Goal: Task Accomplishment & Management: Use online tool/utility

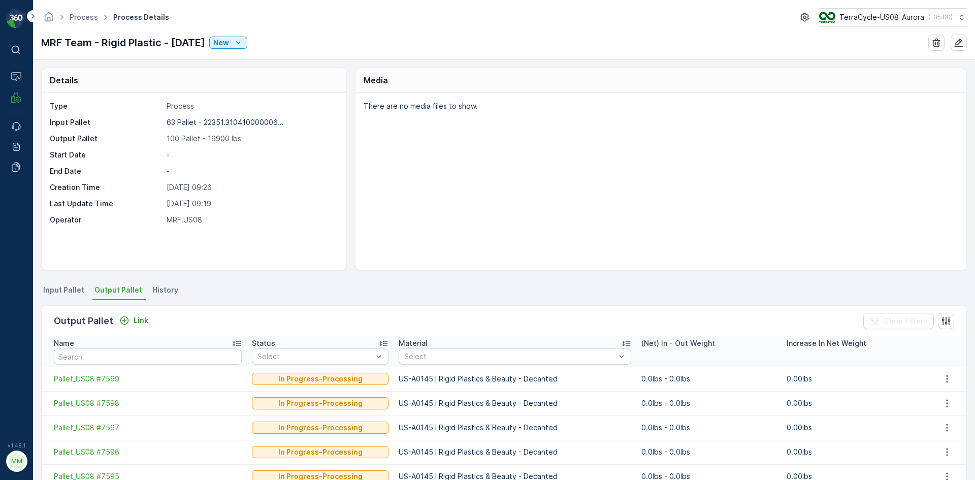
click at [64, 293] on span "Input Pallet" at bounding box center [63, 290] width 41 height 10
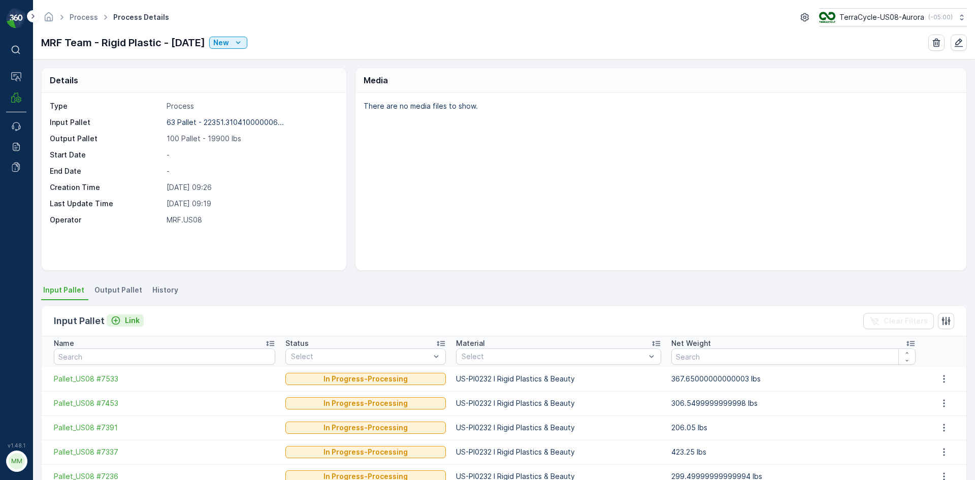
click at [122, 322] on div "Link" at bounding box center [125, 320] width 29 height 10
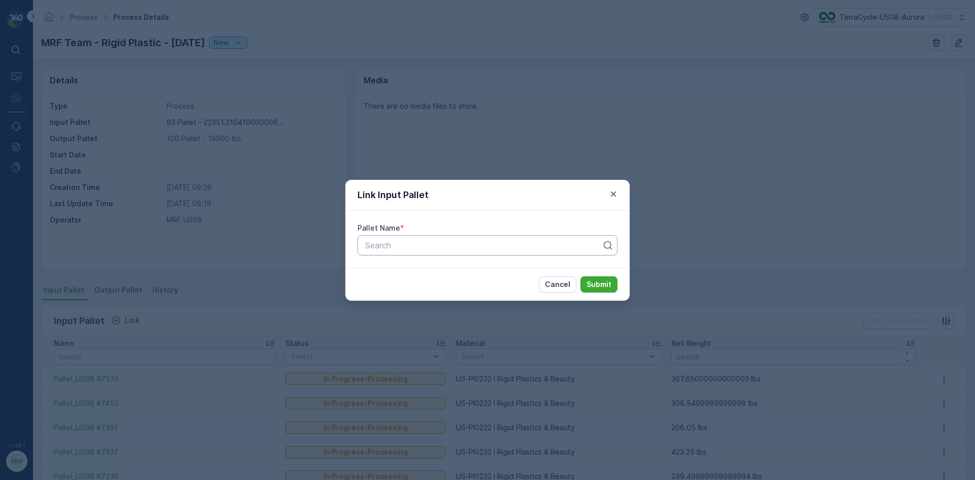
click at [407, 237] on div "Search" at bounding box center [488, 245] width 260 height 20
type input "1937"
click at [427, 288] on span "Pallet_US08 #1937" at bounding box center [400, 287] width 72 height 9
click at [593, 283] on p "Submit" at bounding box center [599, 284] width 25 height 10
click at [537, 244] on div at bounding box center [483, 245] width 239 height 9
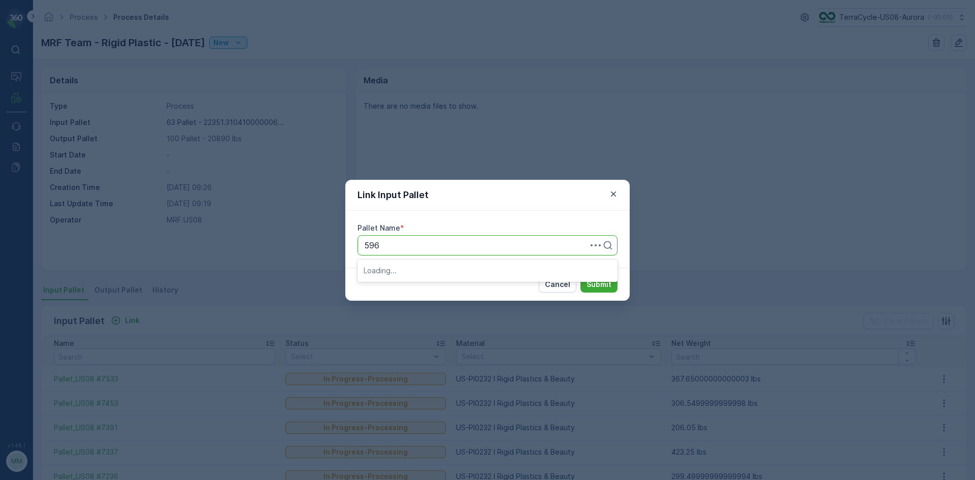
type input "5961"
click at [523, 294] on div "Pallet_US08 #5961" at bounding box center [488, 287] width 260 height 17
click at [607, 281] on p "Submit" at bounding box center [599, 284] width 25 height 10
type input "6493"
click at [498, 282] on div "Pallet_US08 #6493" at bounding box center [488, 287] width 260 height 17
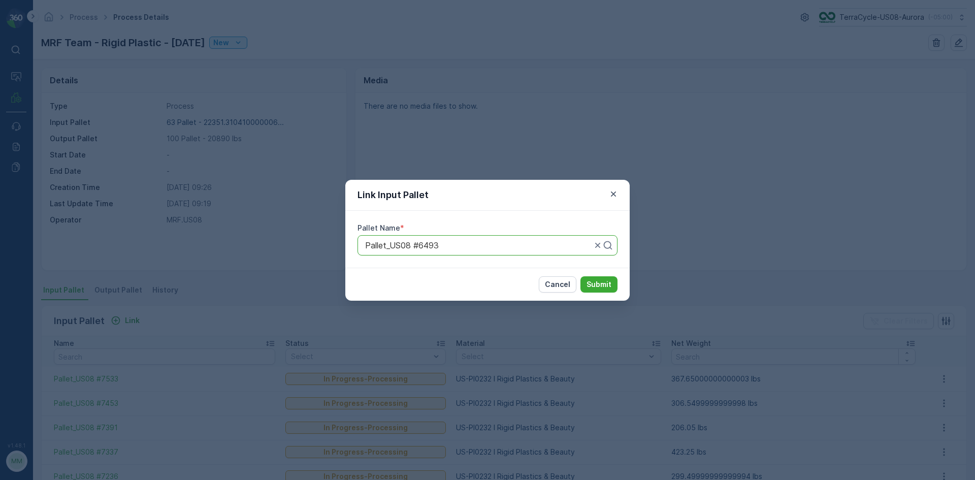
click at [611, 274] on div "Cancel Submit" at bounding box center [487, 284] width 284 height 33
click at [606, 285] on p "Submit" at bounding box center [599, 284] width 25 height 10
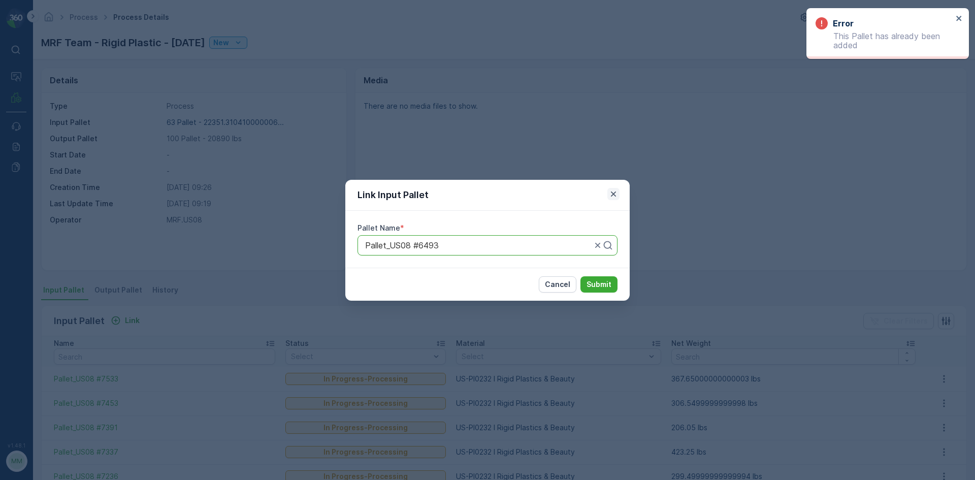
click at [610, 193] on icon "button" at bounding box center [614, 194] width 10 height 10
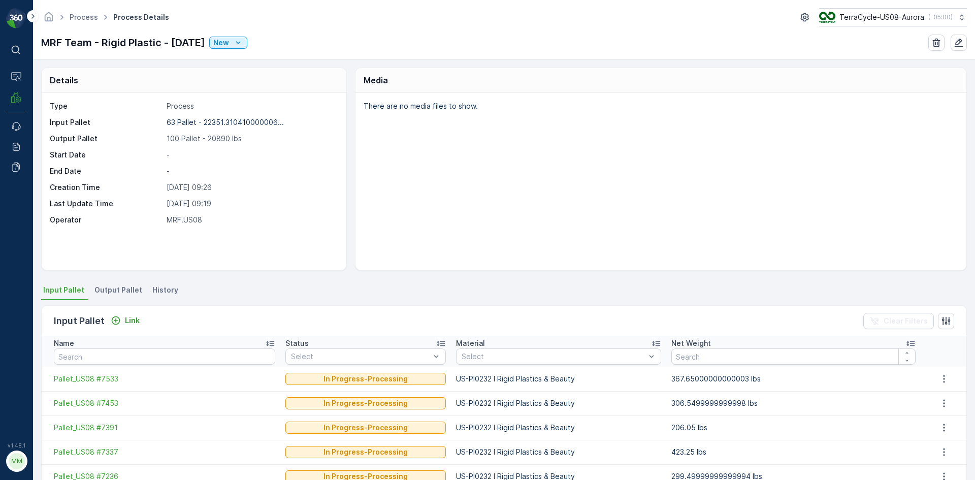
click at [118, 292] on span "Output Pallet" at bounding box center [118, 290] width 48 height 10
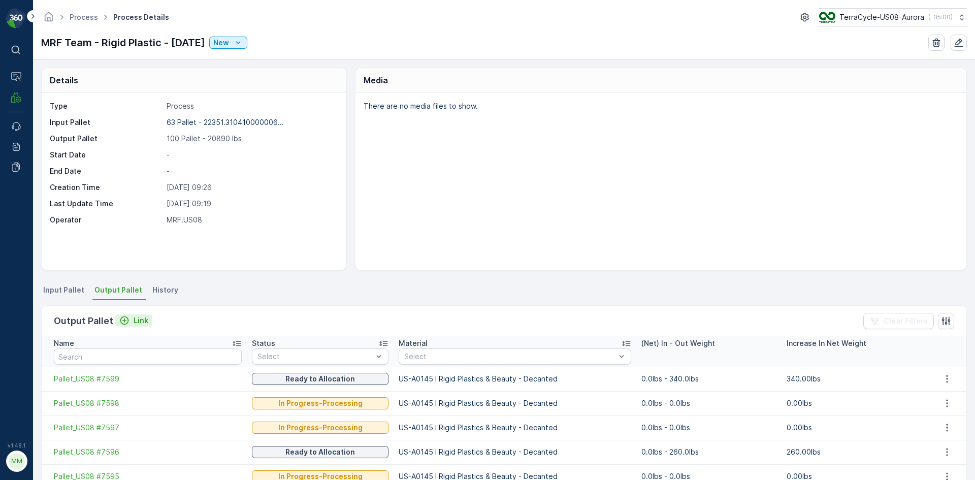
click at [134, 319] on p "Link" at bounding box center [141, 320] width 15 height 10
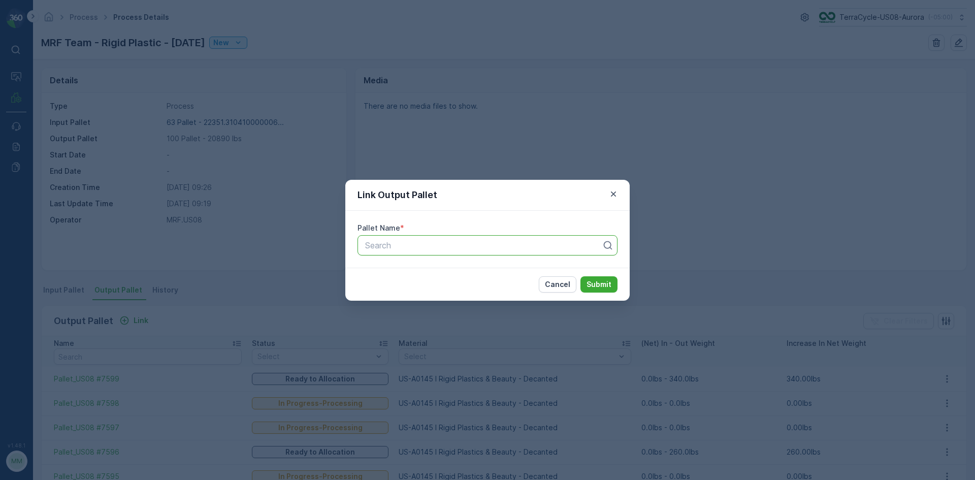
click at [403, 241] on div at bounding box center [483, 245] width 239 height 9
type input "7601"
click at [412, 289] on span "Pallet_US08 #7601" at bounding box center [400, 287] width 72 height 9
click at [612, 288] on button "Submit" at bounding box center [599, 284] width 37 height 16
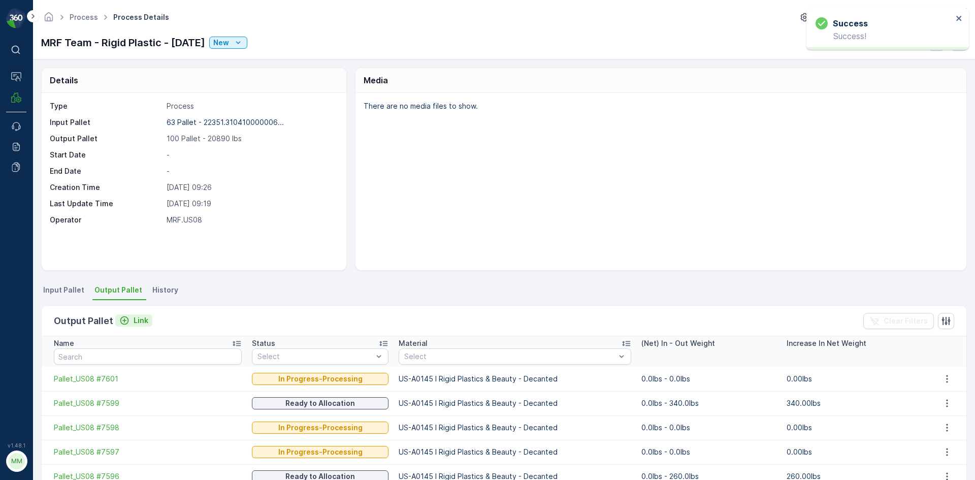
click at [134, 316] on p "Link" at bounding box center [141, 320] width 15 height 10
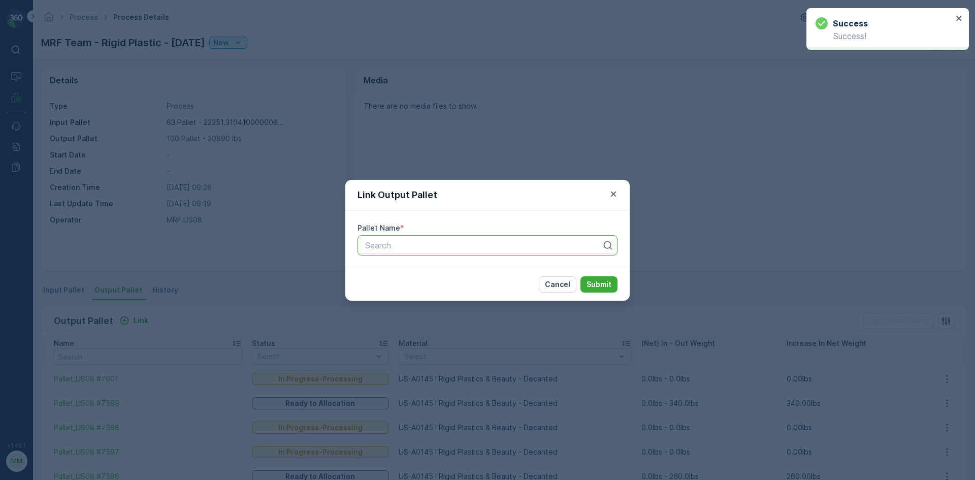
click at [449, 246] on div at bounding box center [483, 245] width 239 height 9
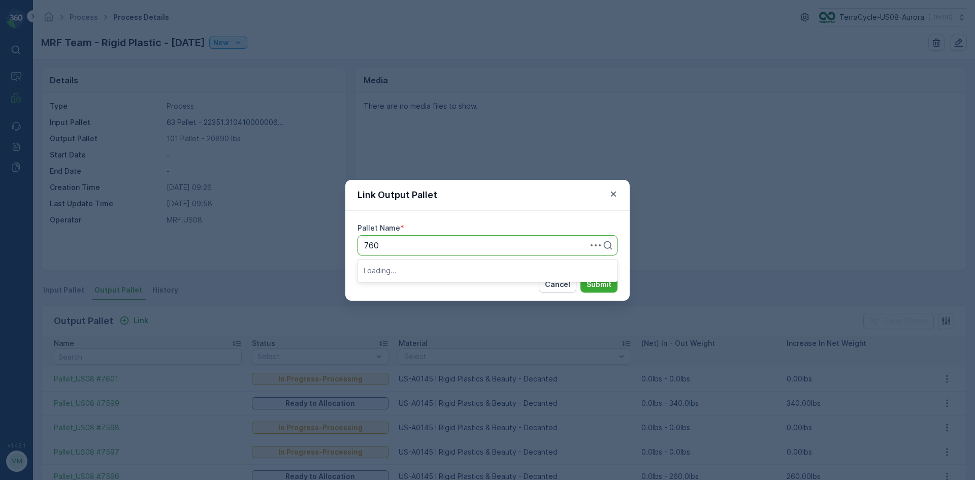
type input "7602"
click at [462, 272] on div "Pallet_US08 #7602" at bounding box center [488, 270] width 248 height 9
click at [593, 285] on p "Submit" at bounding box center [599, 284] width 25 height 10
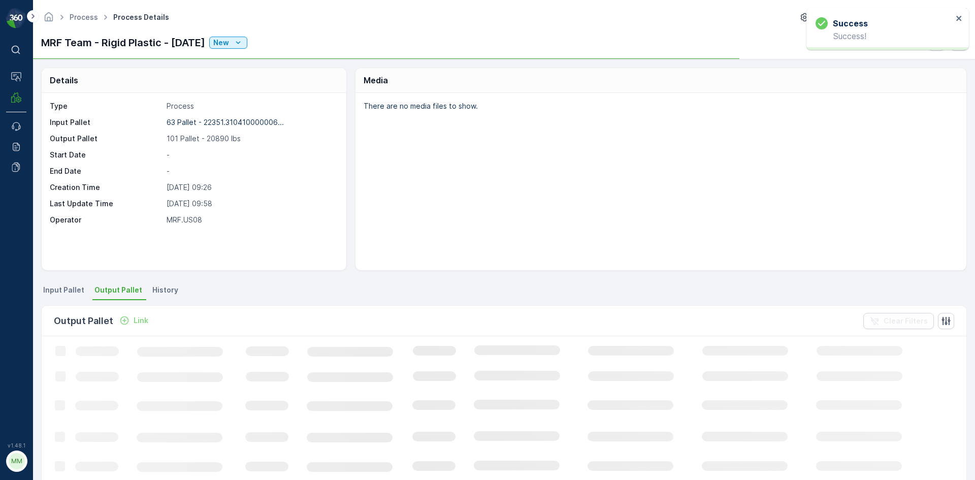
click at [136, 320] on p "Link" at bounding box center [141, 320] width 15 height 10
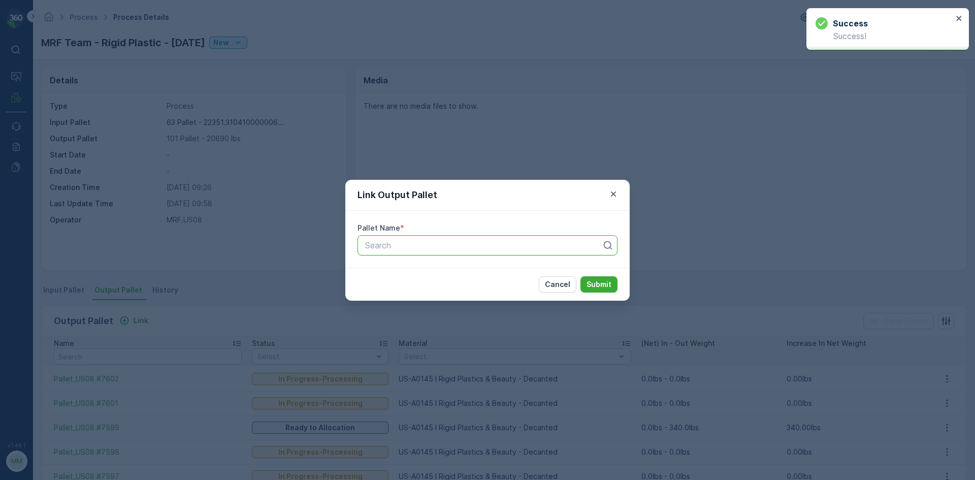
click at [467, 247] on div at bounding box center [483, 245] width 239 height 9
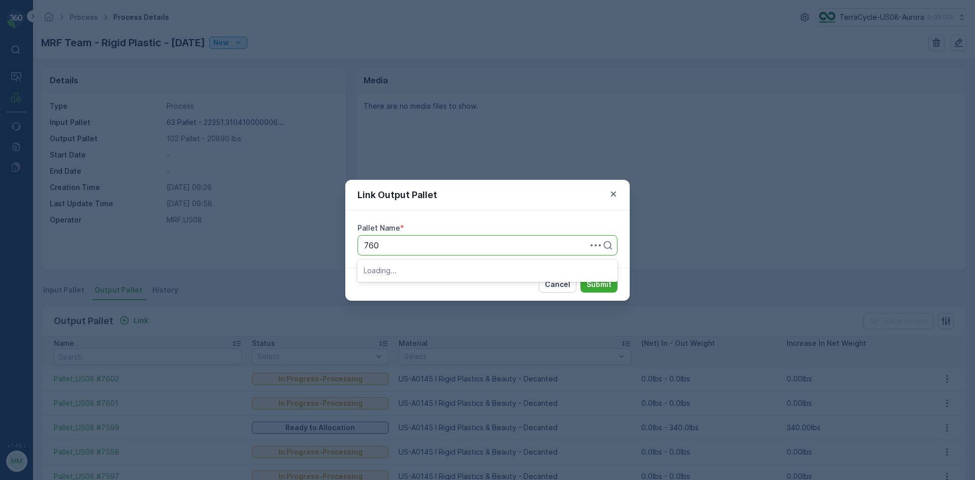
type input "7603"
click at [439, 287] on div "Pallet_US08 #7603" at bounding box center [488, 287] width 248 height 9
click at [597, 284] on p "Submit" at bounding box center [599, 284] width 25 height 10
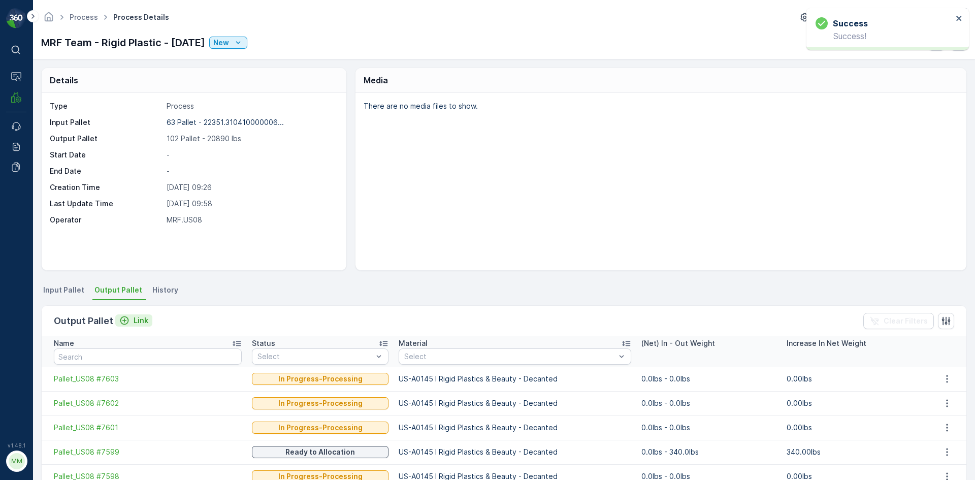
click at [135, 325] on p "Link" at bounding box center [141, 320] width 15 height 10
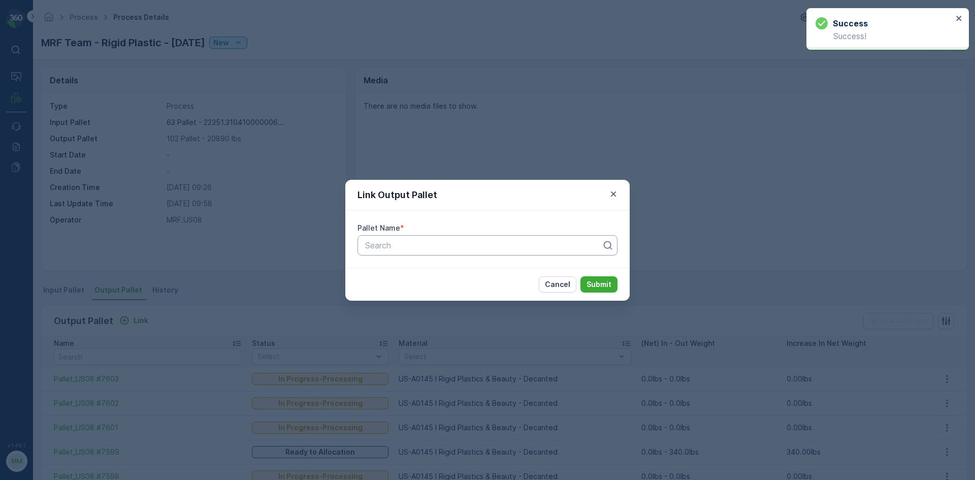
click at [427, 252] on div "Search" at bounding box center [488, 245] width 260 height 20
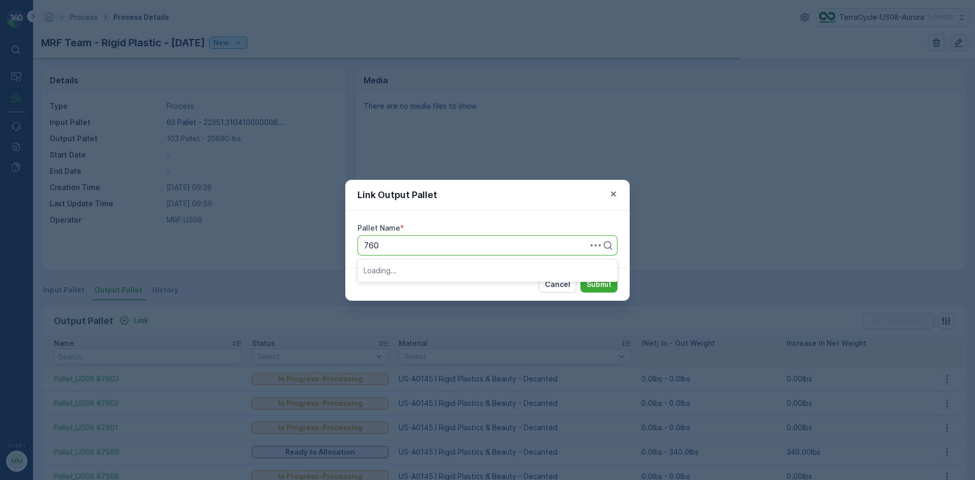
type input "7604"
click at [429, 292] on span "Pallet_US08 #7604" at bounding box center [400, 287] width 73 height 9
click at [604, 284] on p "Submit" at bounding box center [599, 284] width 25 height 10
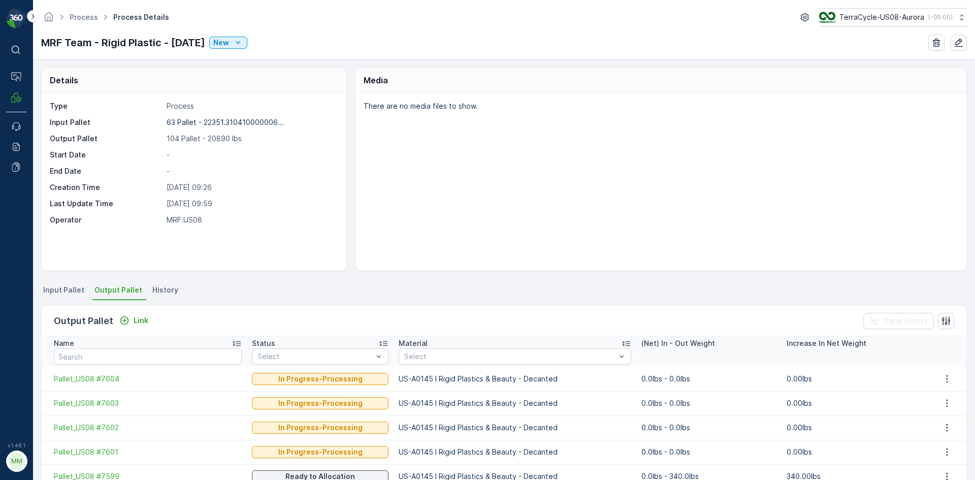
click at [69, 289] on span "Input Pallet" at bounding box center [63, 290] width 41 height 10
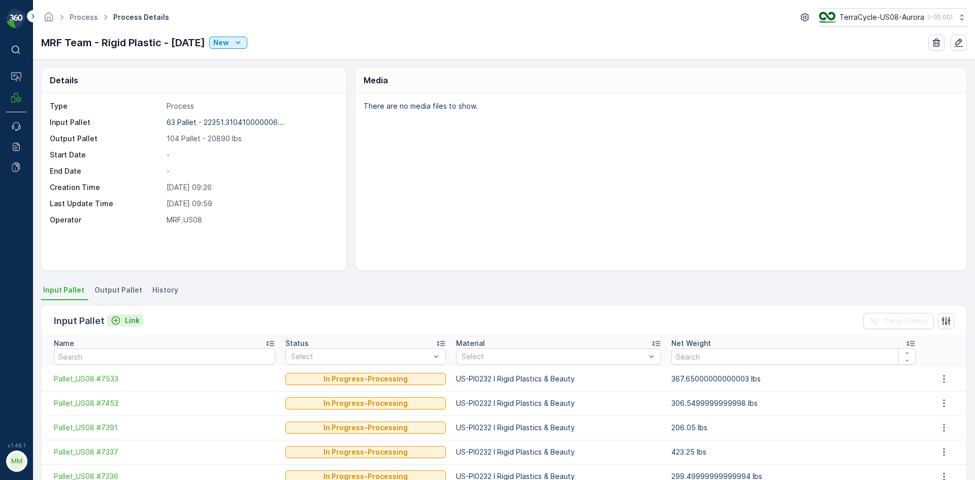
click at [131, 322] on p "Link" at bounding box center [132, 320] width 15 height 10
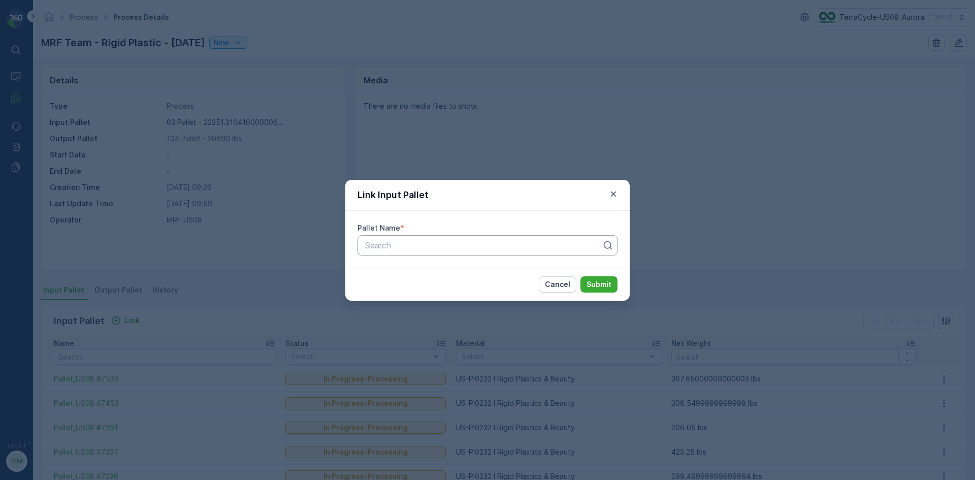
click at [520, 244] on div at bounding box center [483, 245] width 239 height 9
type input "8"
type input "5891"
click at [459, 275] on div "Pallet_US08 #5891" at bounding box center [488, 270] width 260 height 17
click at [594, 284] on p "Submit" at bounding box center [599, 284] width 25 height 10
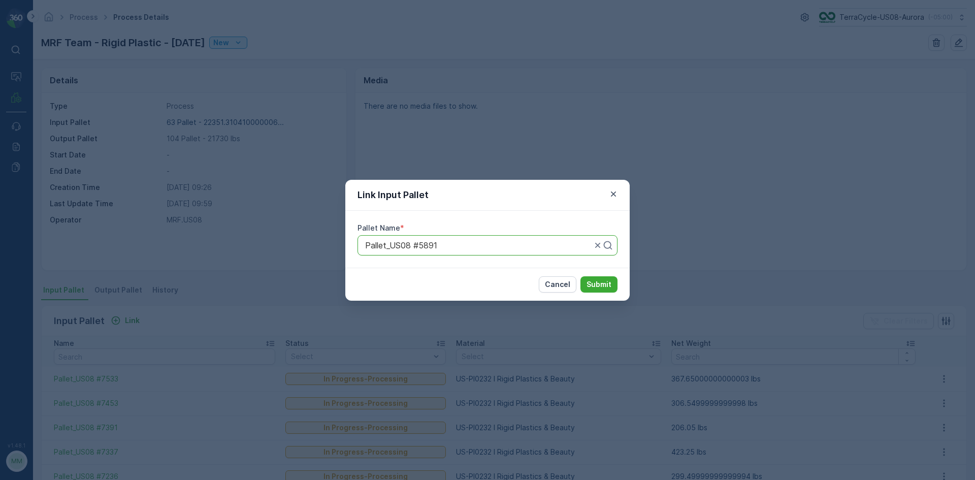
click at [516, 252] on div "Pallet_US08 #5891" at bounding box center [488, 245] width 260 height 20
click at [581, 246] on div at bounding box center [478, 245] width 229 height 9
click at [602, 285] on p "Submit" at bounding box center [599, 284] width 25 height 10
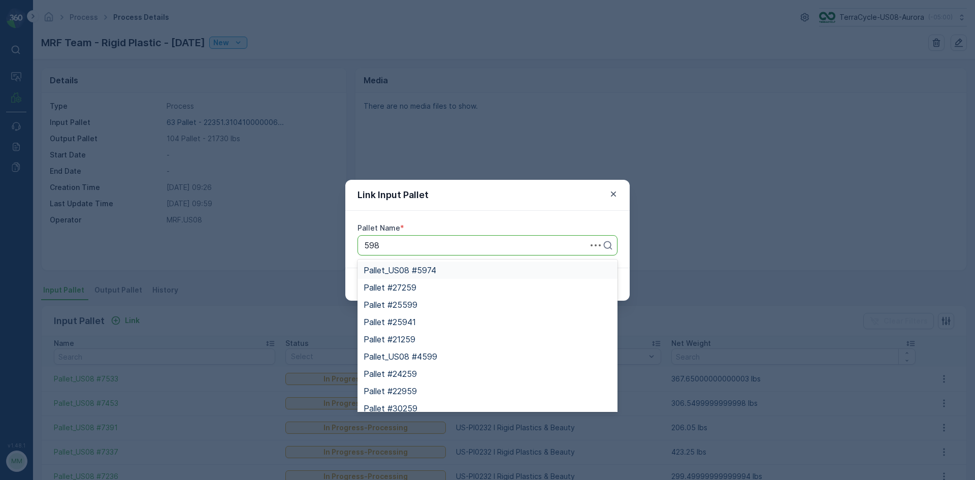
type input "5989"
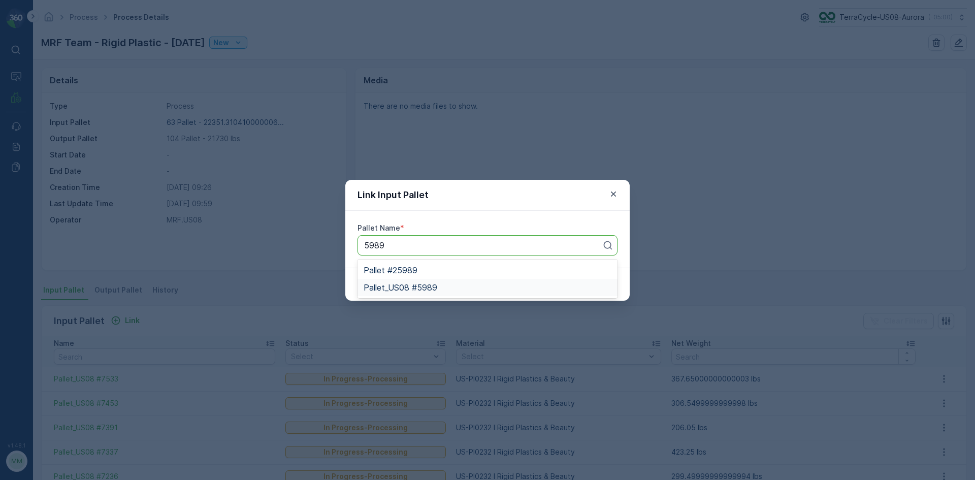
click at [484, 289] on div "Pallet_US08 #5989" at bounding box center [488, 287] width 248 height 9
click at [594, 286] on p "Submit" at bounding box center [599, 284] width 25 height 10
click at [609, 285] on p "Submit" at bounding box center [599, 284] width 25 height 10
click at [556, 243] on div at bounding box center [483, 245] width 239 height 9
type input "5491"
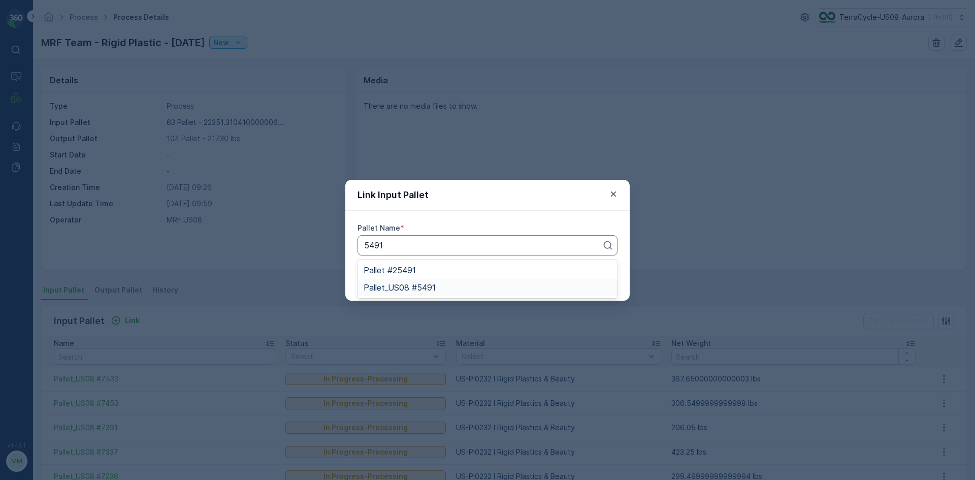
click at [456, 288] on div "Pallet_US08 #5491" at bounding box center [488, 287] width 248 height 9
click at [606, 285] on p "Submit" at bounding box center [599, 284] width 25 height 10
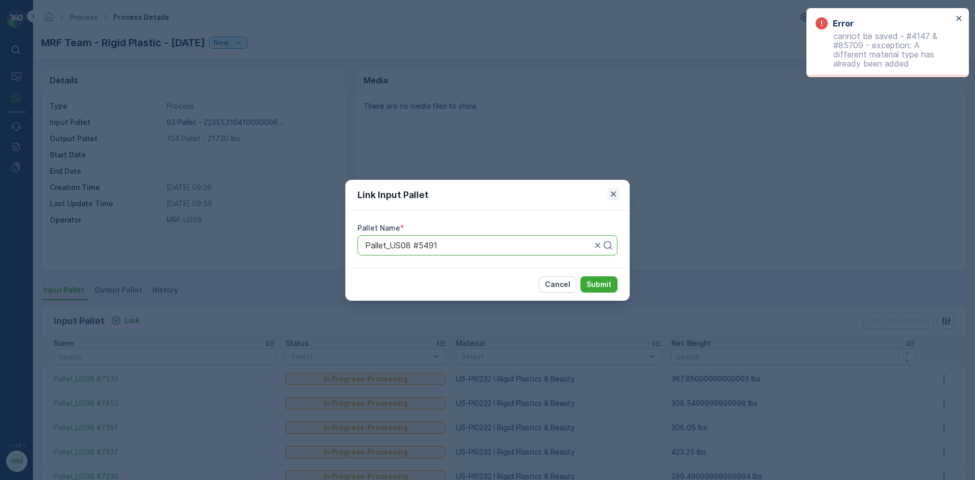
click at [613, 191] on icon "button" at bounding box center [614, 194] width 10 height 10
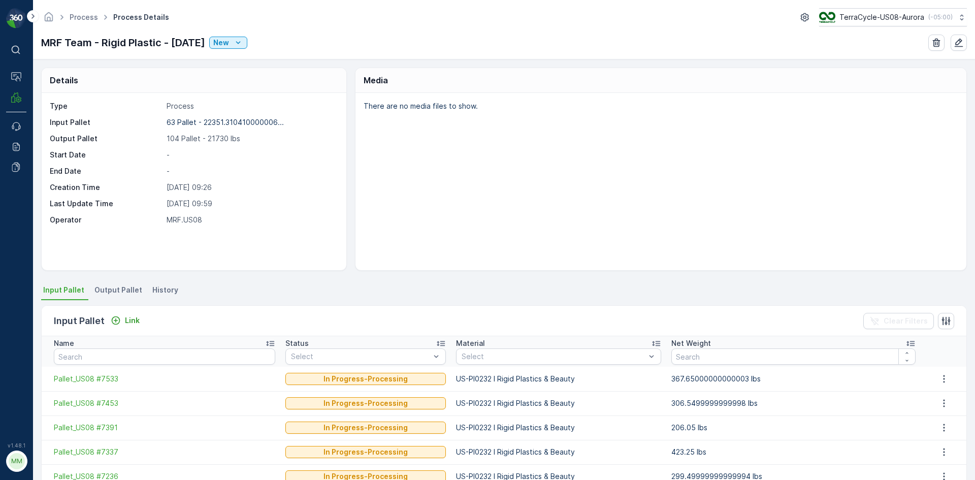
click at [109, 288] on span "Output Pallet" at bounding box center [118, 290] width 48 height 10
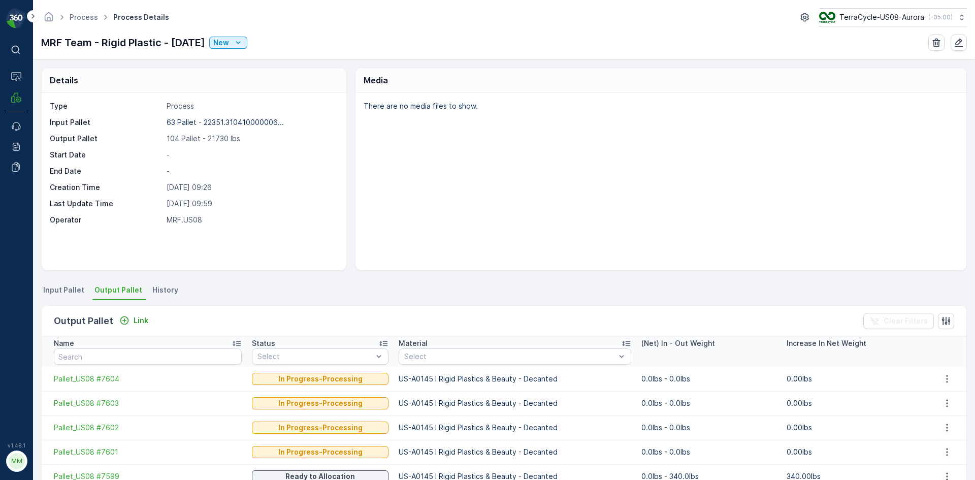
click at [62, 292] on span "Input Pallet" at bounding box center [63, 290] width 41 height 10
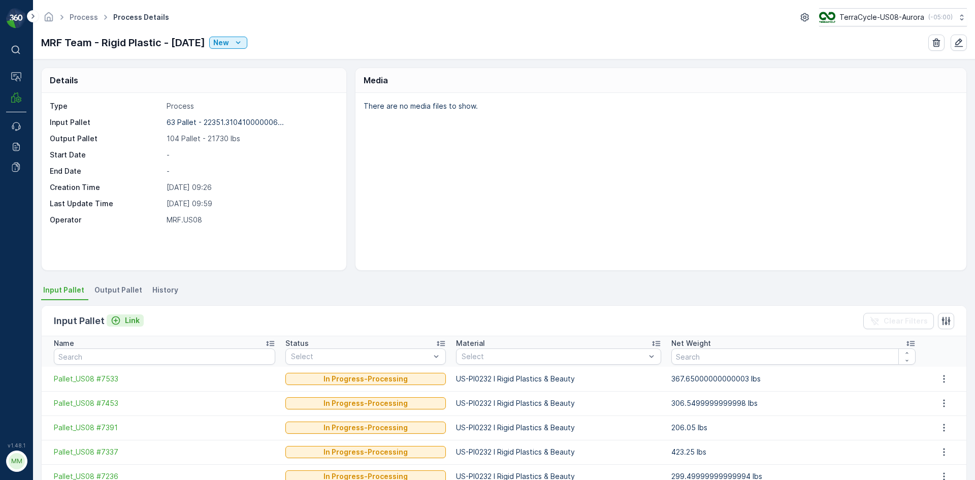
click at [130, 326] on button "Link" at bounding box center [125, 320] width 37 height 12
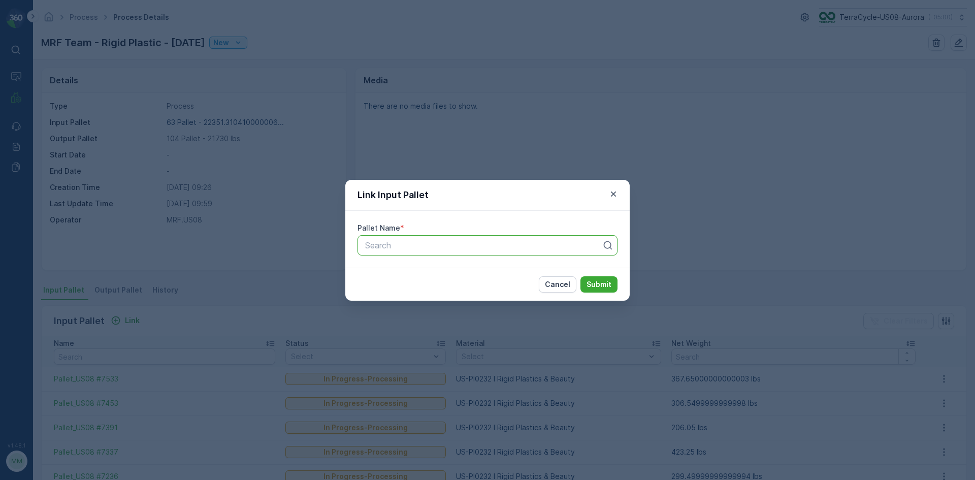
click at [417, 246] on div at bounding box center [483, 245] width 239 height 9
type input "5491"
click at [454, 290] on div "Pallet_US08 #5491" at bounding box center [488, 287] width 248 height 9
click at [590, 280] on p "Submit" at bounding box center [599, 284] width 25 height 10
click at [540, 249] on div at bounding box center [483, 245] width 239 height 9
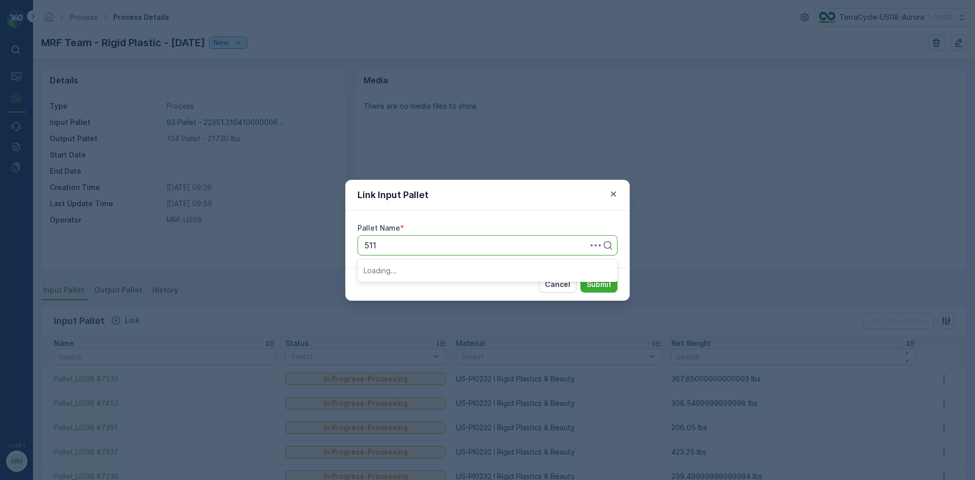
type input "5119"
click at [468, 266] on div "Pallet_US08 #5119" at bounding box center [488, 270] width 248 height 9
click at [590, 283] on p "Submit" at bounding box center [599, 284] width 25 height 10
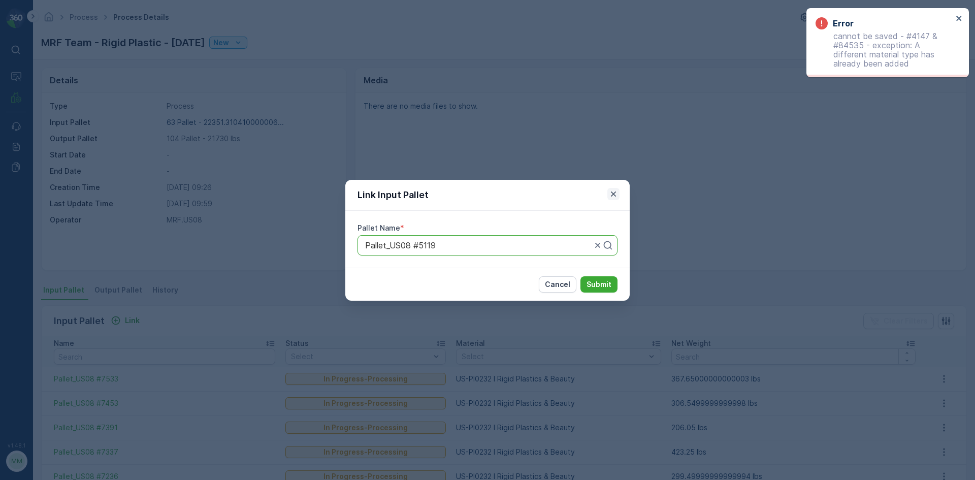
click at [615, 193] on icon "button" at bounding box center [613, 193] width 5 height 5
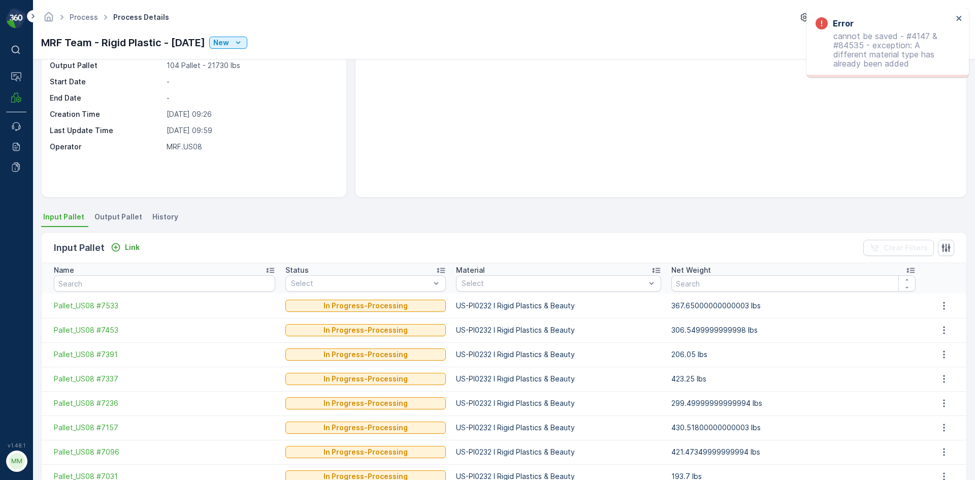
scroll to position [174, 0]
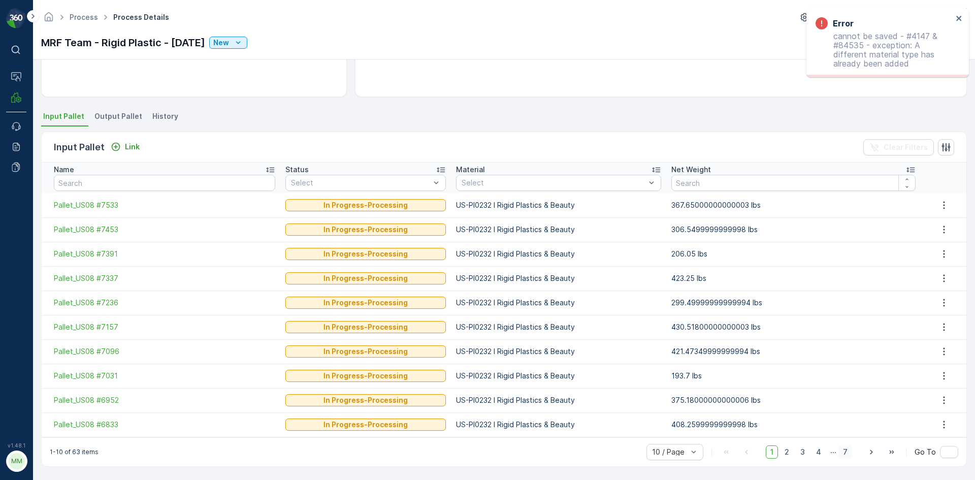
click at [844, 448] on span "7" at bounding box center [846, 452] width 14 height 13
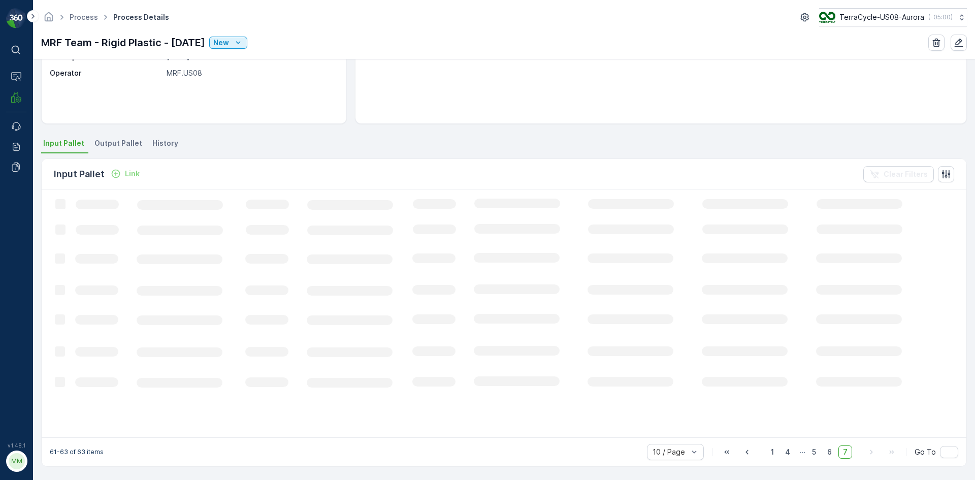
scroll to position [152, 0]
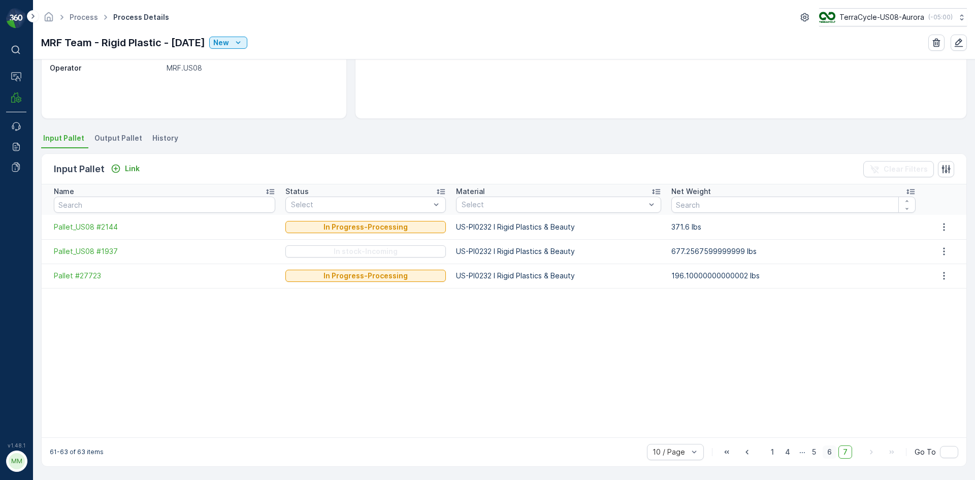
click at [831, 453] on span "6" at bounding box center [830, 452] width 14 height 13
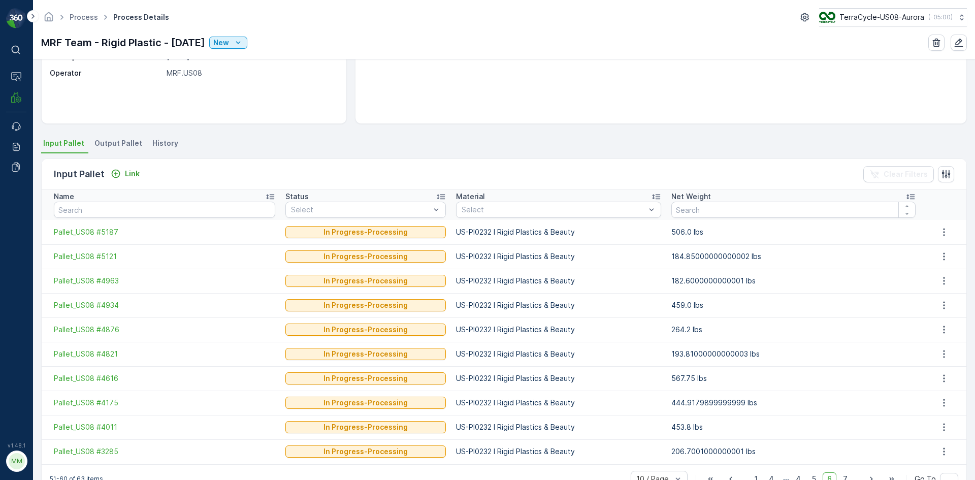
scroll to position [174, 0]
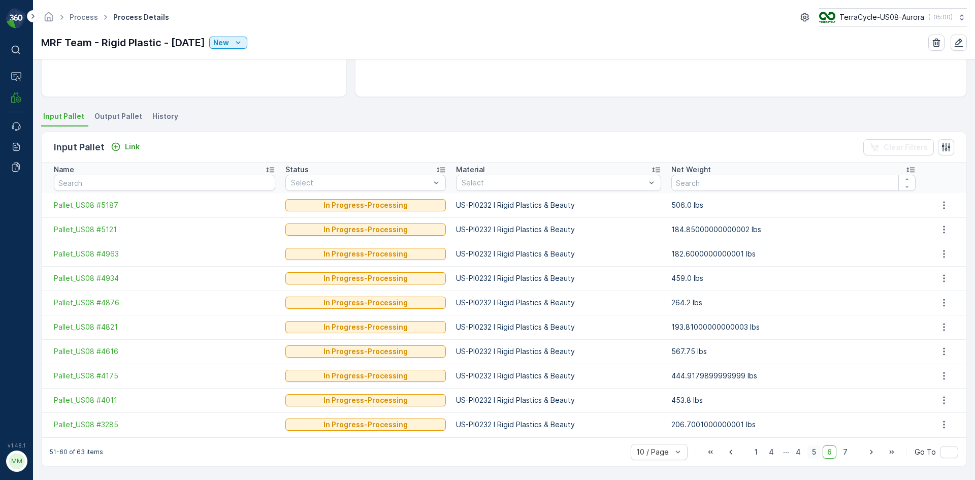
click at [813, 455] on span "5" at bounding box center [814, 452] width 13 height 13
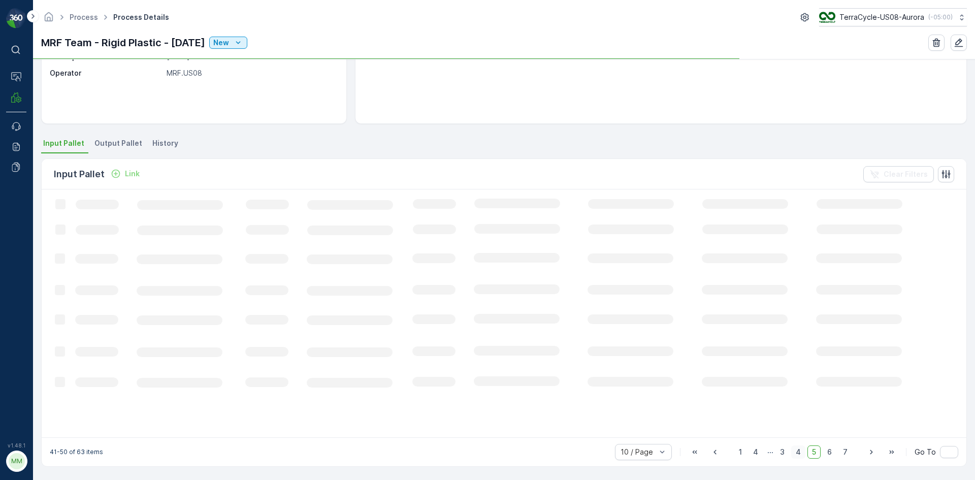
scroll to position [174, 0]
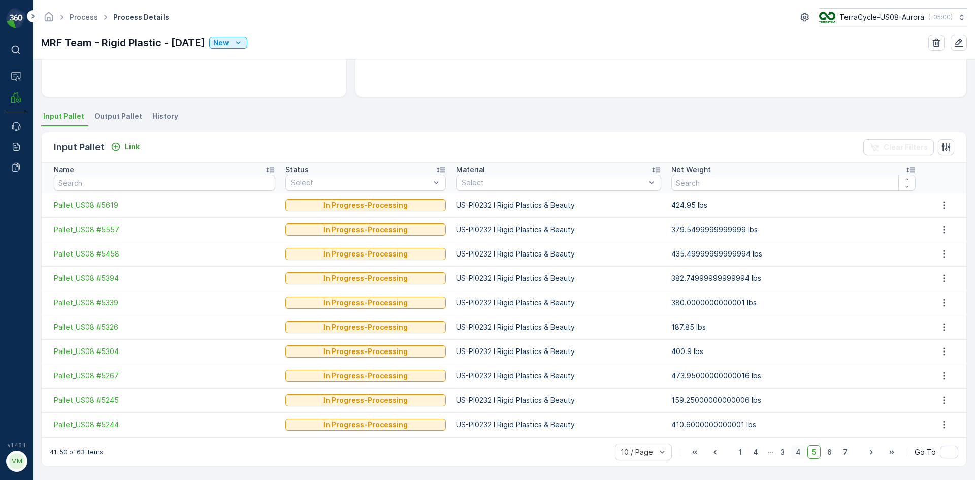
click at [798, 454] on span "4" at bounding box center [798, 452] width 14 height 13
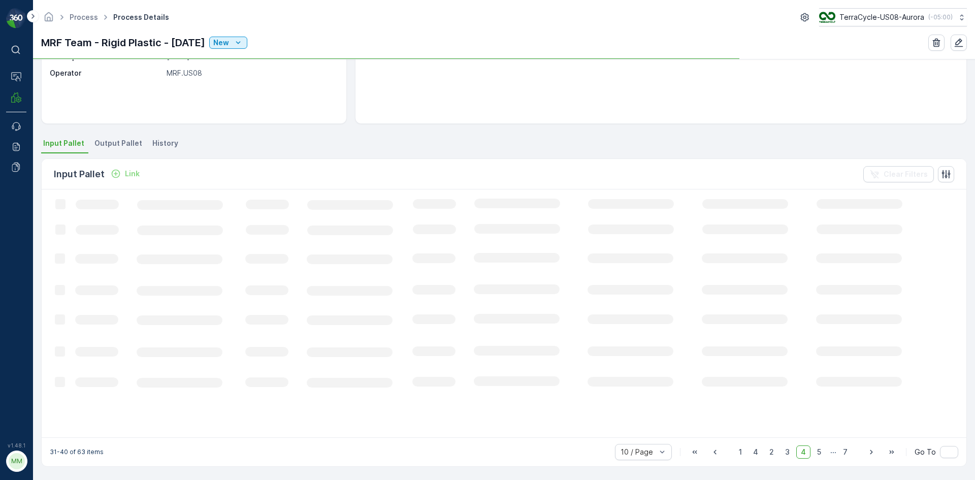
scroll to position [174, 0]
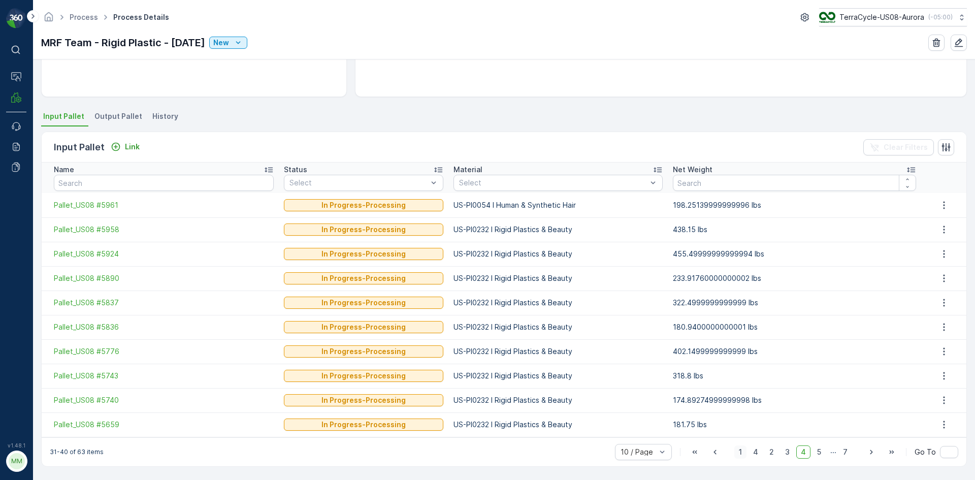
click at [741, 453] on span "1" at bounding box center [741, 452] width 12 height 13
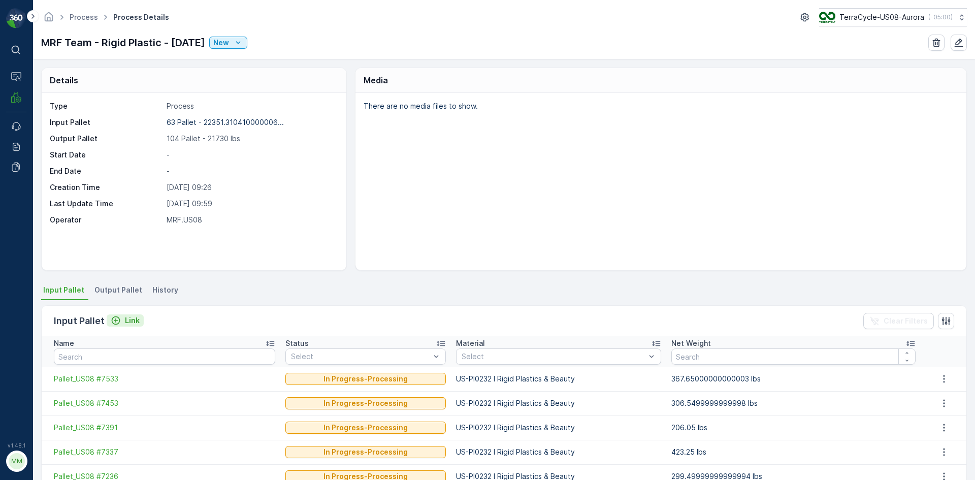
click at [130, 320] on p "Link" at bounding box center [132, 320] width 15 height 10
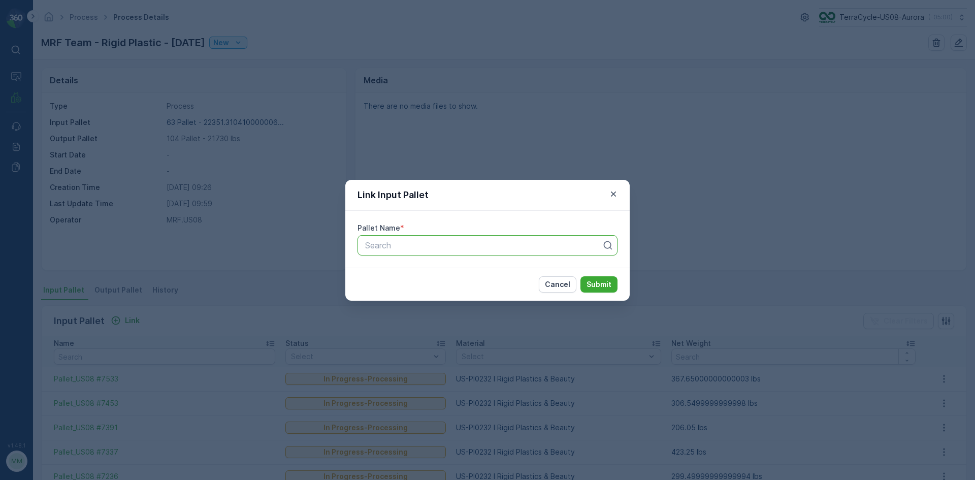
click at [485, 238] on div "Search" at bounding box center [488, 245] width 260 height 20
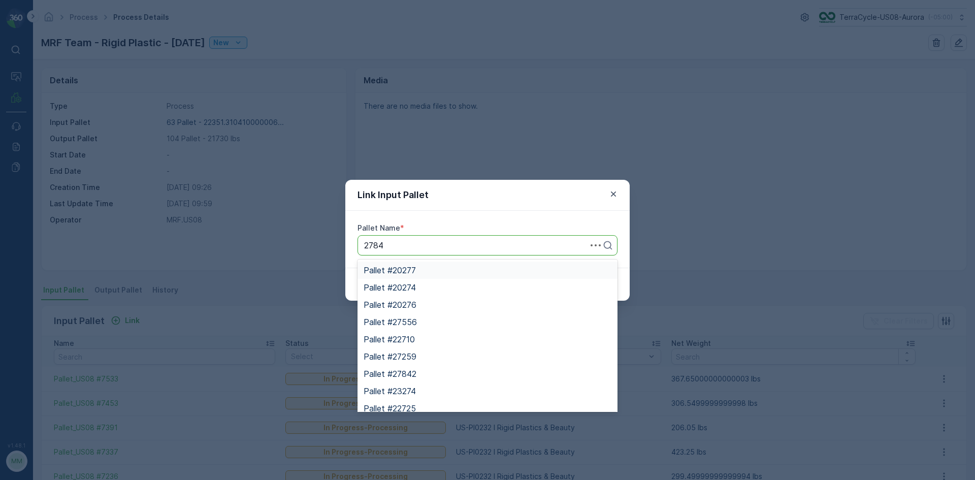
type input "27849"
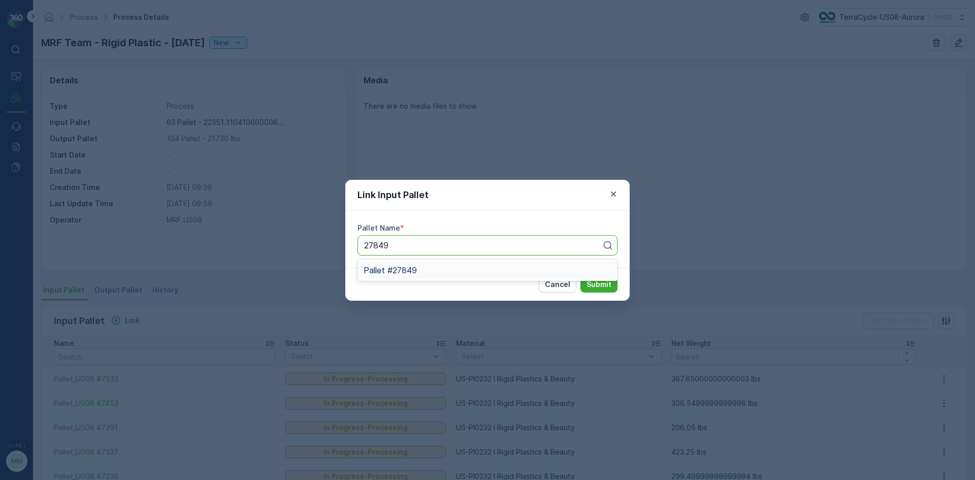
click at [494, 272] on div "Pallet #27849" at bounding box center [488, 270] width 248 height 9
click at [599, 280] on p "Submit" at bounding box center [599, 284] width 25 height 10
drag, startPoint x: 431, startPoint y: 251, endPoint x: 370, endPoint y: 248, distance: 61.1
click at [351, 250] on div "Pallet Name * Use Up and Down to choose options, press Enter to select the curr…" at bounding box center [487, 239] width 284 height 57
click at [431, 242] on div at bounding box center [478, 245] width 229 height 9
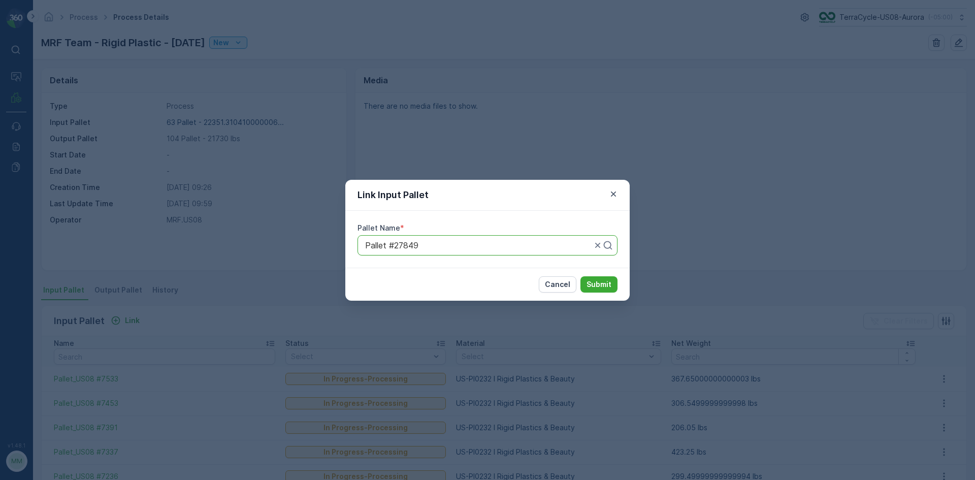
click at [431, 242] on div at bounding box center [478, 245] width 229 height 9
type input "5989"
click at [504, 284] on div "Pallet_US08 #5989" at bounding box center [488, 287] width 248 height 9
click at [601, 283] on p "Submit" at bounding box center [599, 284] width 25 height 10
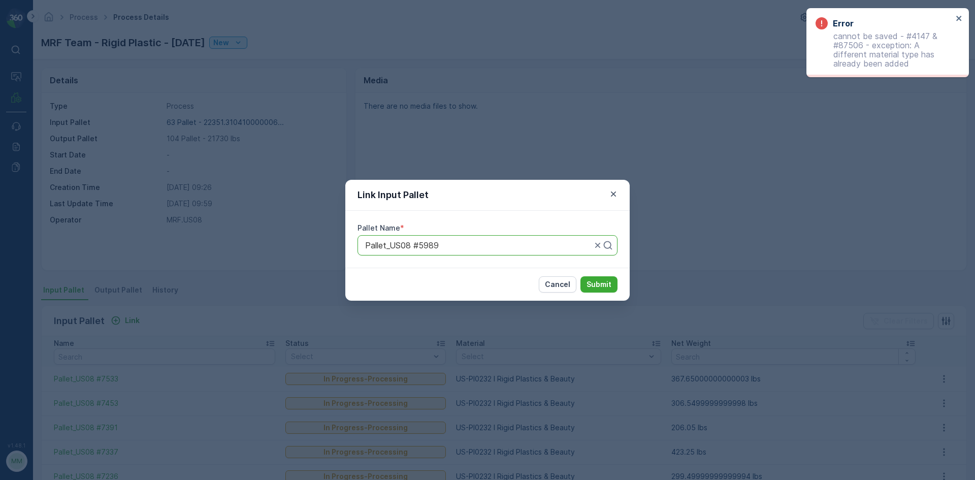
click at [711, 183] on div "Link Input Pallet Pallet Name * Pallet_US08 #5989 Cancel Submit" at bounding box center [487, 240] width 975 height 480
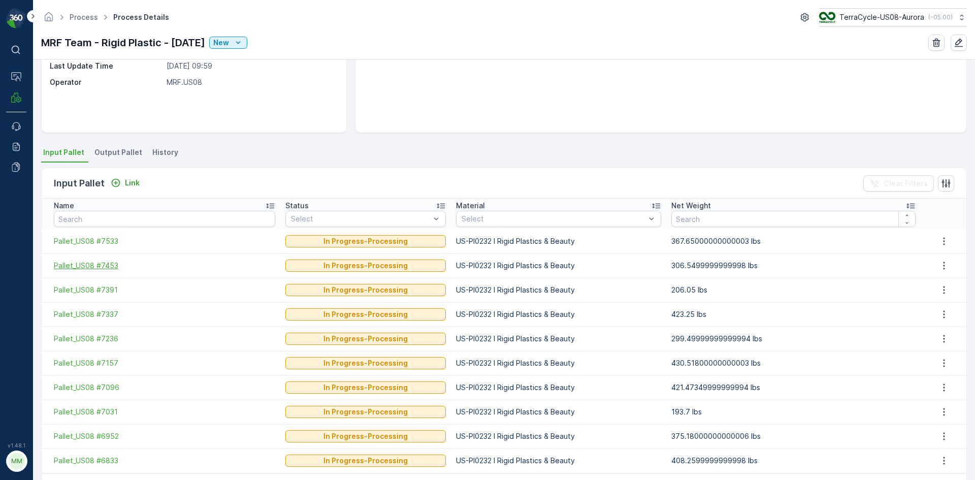
scroll to position [152, 0]
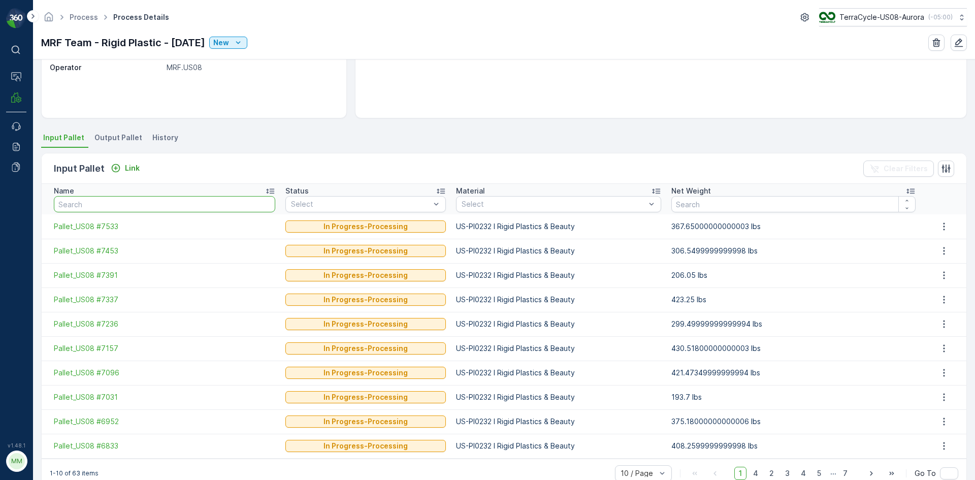
click at [152, 206] on input "text" at bounding box center [164, 204] width 221 height 16
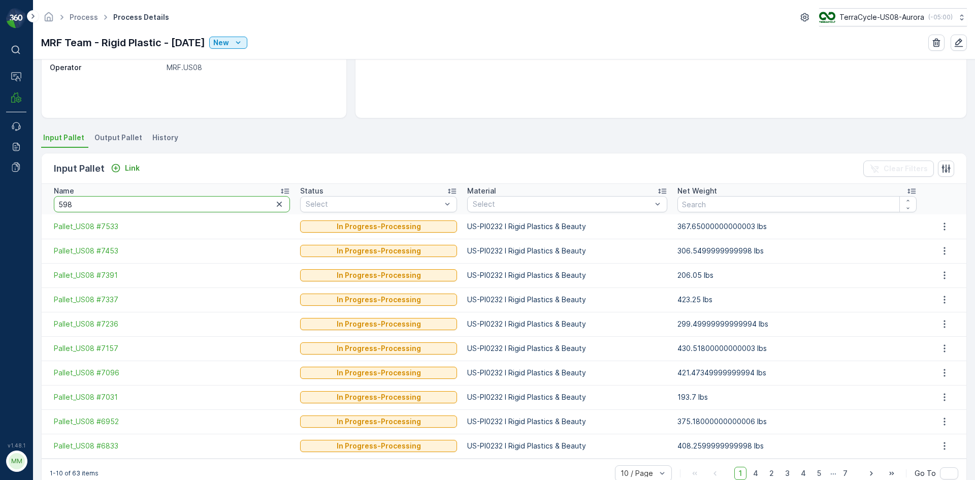
type input "5989"
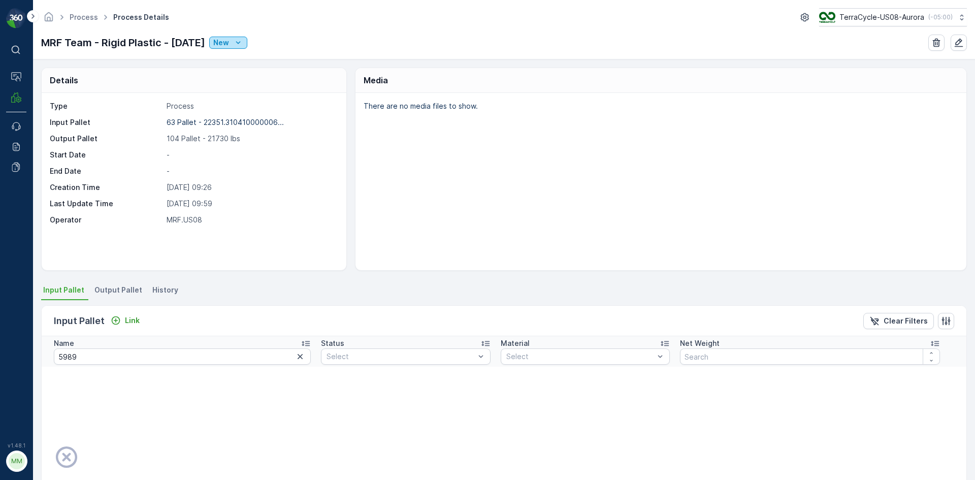
click at [243, 42] on icon "New" at bounding box center [238, 43] width 10 height 10
click at [232, 90] on span "In Progress" at bounding box center [248, 88] width 43 height 9
click at [220, 38] on p "New" at bounding box center [221, 43] width 16 height 10
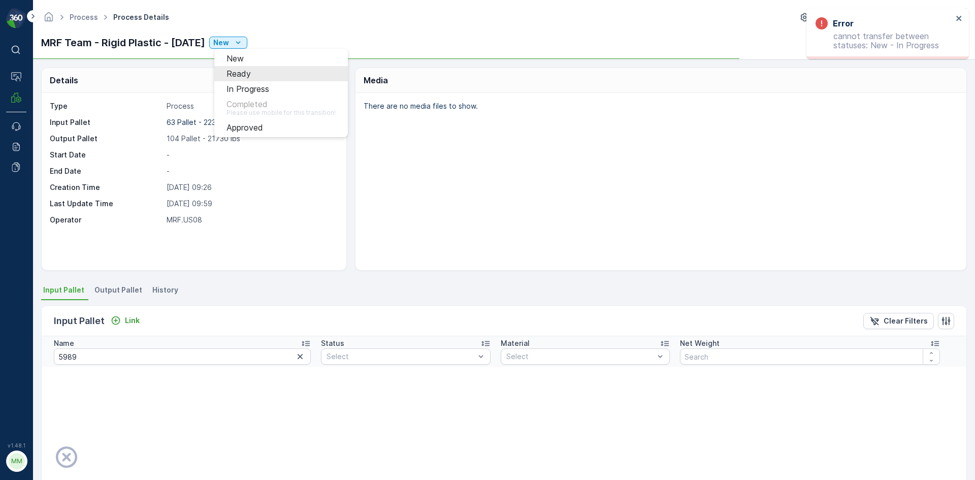
click at [227, 73] on span "Ready" at bounding box center [239, 73] width 24 height 9
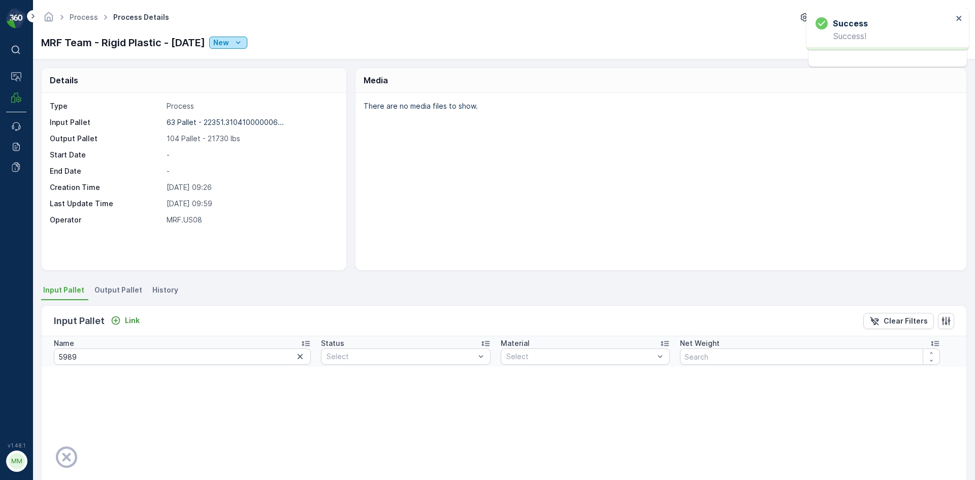
click at [229, 42] on p "New" at bounding box center [221, 43] width 16 height 10
click at [229, 84] on div "In Progress" at bounding box center [248, 88] width 43 height 9
click at [133, 319] on p "Link" at bounding box center [132, 320] width 15 height 10
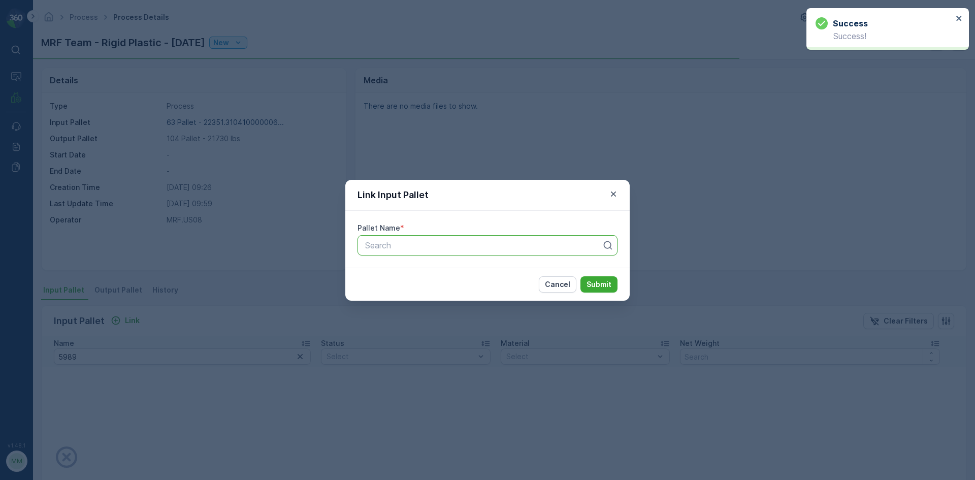
drag, startPoint x: 440, startPoint y: 251, endPoint x: 435, endPoint y: 252, distance: 5.2
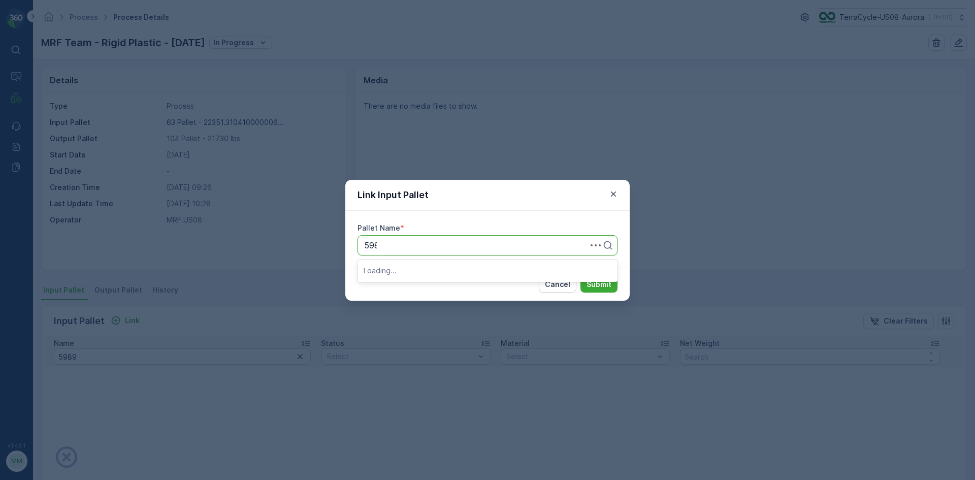
type input "5989"
click at [439, 289] on div "Pallet_US08 #5989" at bounding box center [488, 287] width 248 height 9
click at [595, 288] on p "Submit" at bounding box center [599, 284] width 25 height 10
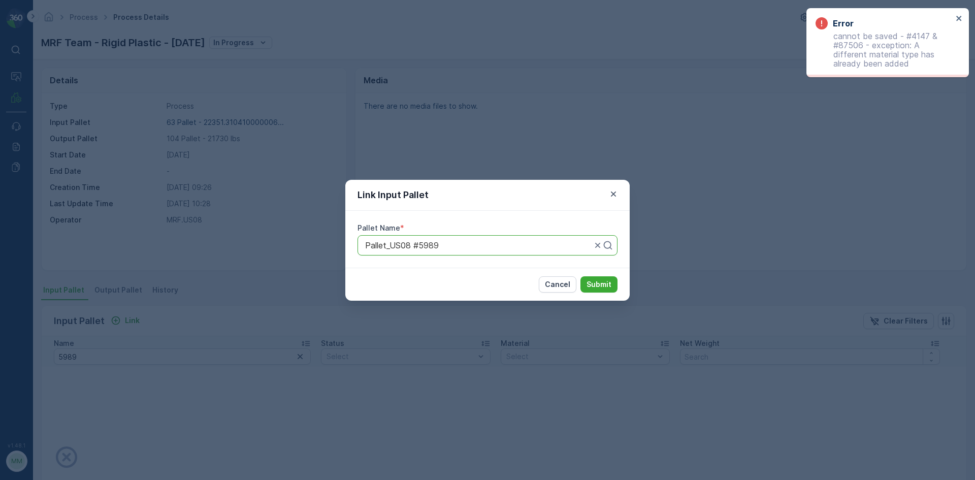
click at [711, 144] on div "Link Input Pallet Pallet Name * Pallet_US08 #5989 Cancel Submit" at bounding box center [487, 240] width 975 height 480
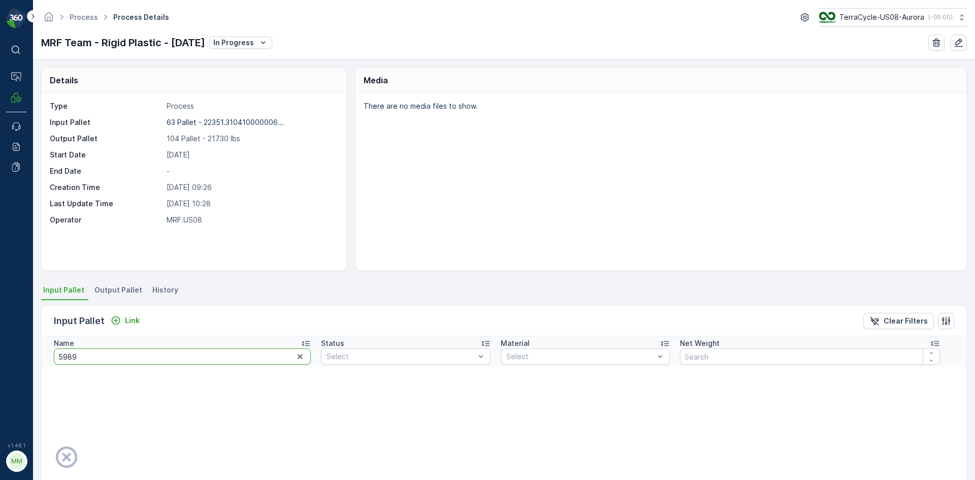
drag, startPoint x: 118, startPoint y: 358, endPoint x: 25, endPoint y: 352, distance: 92.7
click at [25, 352] on div "⌘B Operations MRF Events Reports Documents v 1.48.1 MM MRF.US08 Process Process…" at bounding box center [487, 240] width 975 height 480
type input "27849"
drag, startPoint x: 101, startPoint y: 360, endPoint x: 1, endPoint y: 353, distance: 100.3
click at [1, 353] on div "⌘B Operations MRF Events Reports Documents v 1.48.1 MM MRF.US08 Process Process…" at bounding box center [487, 240] width 975 height 480
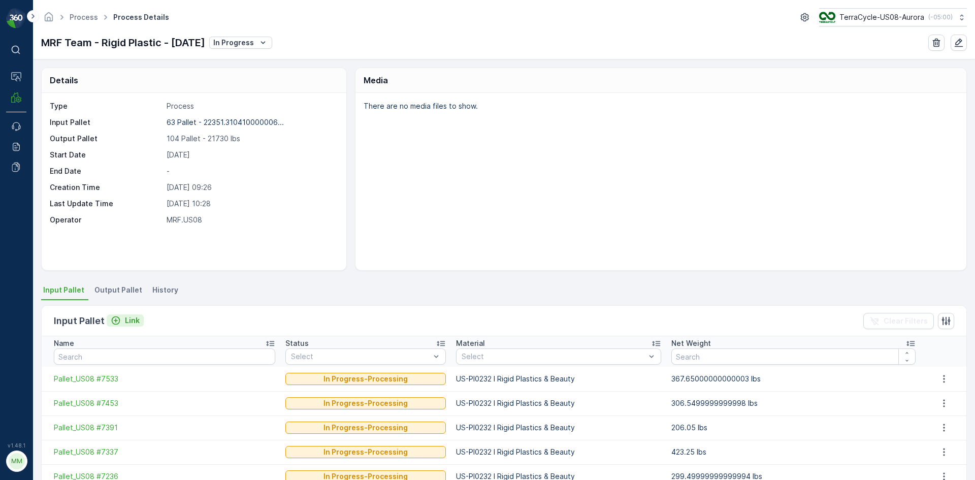
click at [125, 322] on p "Link" at bounding box center [132, 320] width 15 height 10
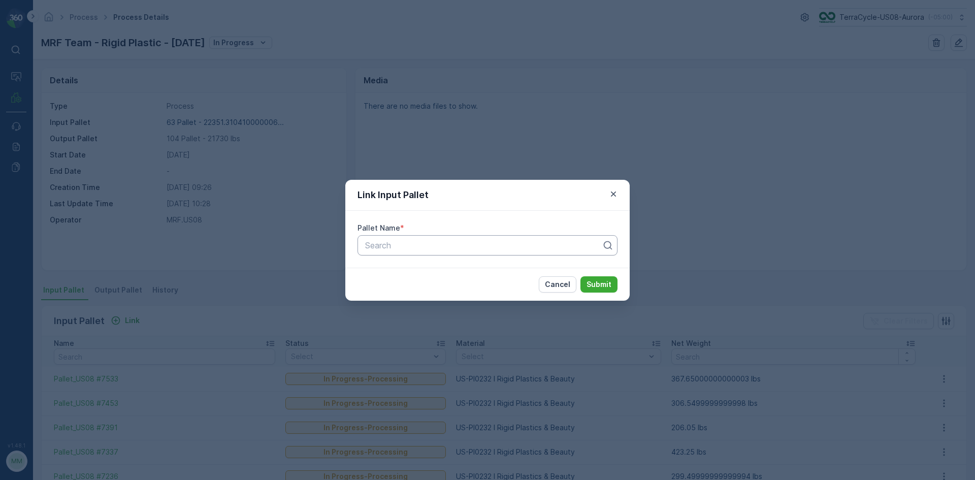
click at [384, 248] on div at bounding box center [483, 245] width 239 height 9
type input "5119"
click at [404, 271] on span "Pallet_US08 #5119" at bounding box center [399, 270] width 71 height 9
click at [601, 282] on p "Submit" at bounding box center [599, 284] width 25 height 10
click at [616, 189] on icon "button" at bounding box center [614, 194] width 10 height 10
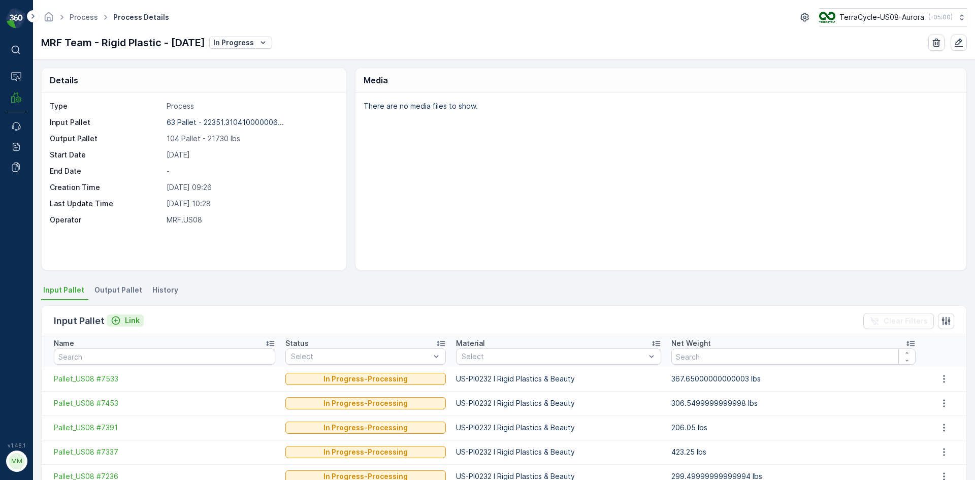
click at [128, 321] on p "Link" at bounding box center [132, 320] width 15 height 10
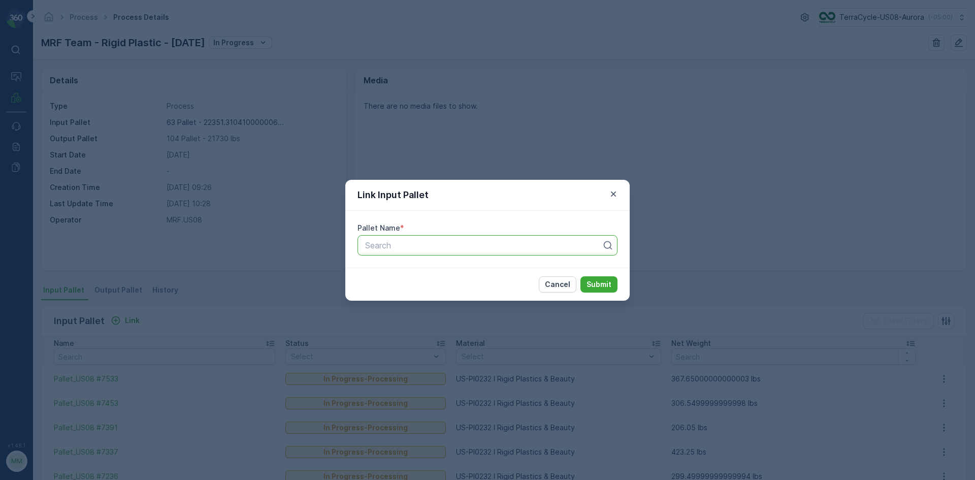
click at [420, 246] on div at bounding box center [483, 245] width 239 height 9
type input "898"
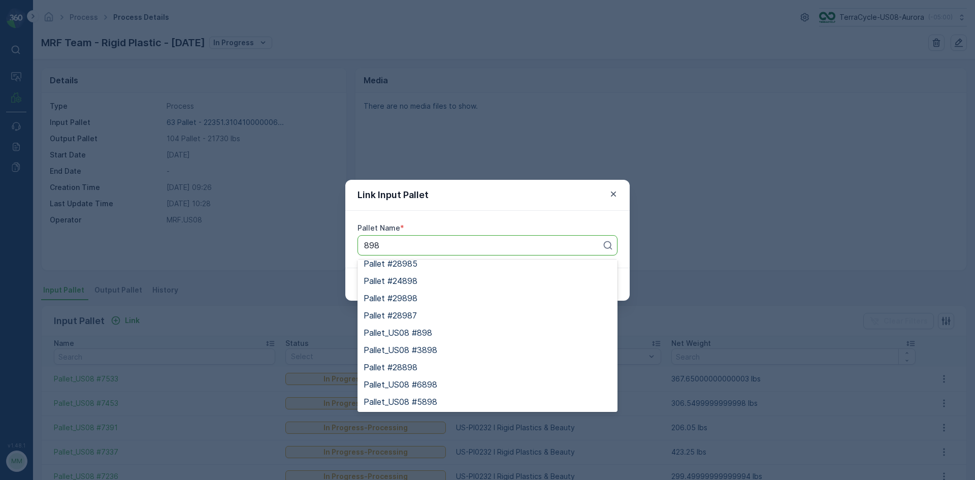
scroll to position [111, 0]
click at [416, 330] on span "Pallet_US08 #898" at bounding box center [398, 332] width 69 height 9
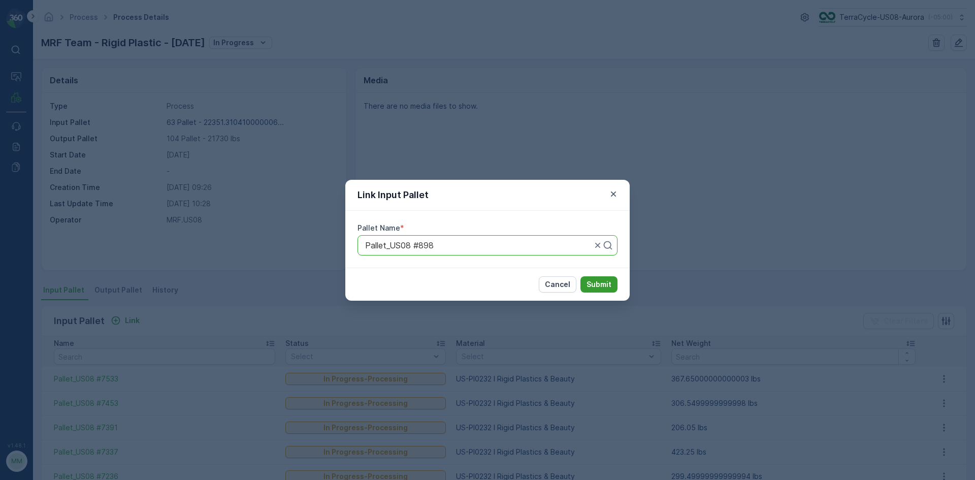
click at [602, 282] on p "Submit" at bounding box center [599, 284] width 25 height 10
type input "6390"
click at [431, 266] on span "Pallet_US08 #6390" at bounding box center [401, 270] width 74 height 9
click at [603, 287] on p "Submit" at bounding box center [599, 284] width 25 height 10
click at [550, 247] on div at bounding box center [483, 245] width 239 height 9
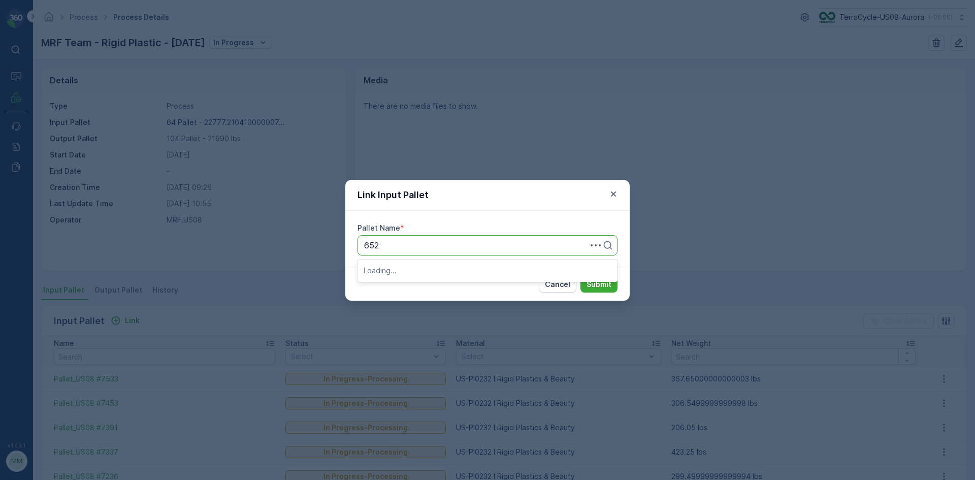
type input "6525"
click at [506, 269] on div "Pallet_US08 #6525" at bounding box center [488, 270] width 248 height 9
click at [596, 285] on p "Submit" at bounding box center [599, 284] width 25 height 10
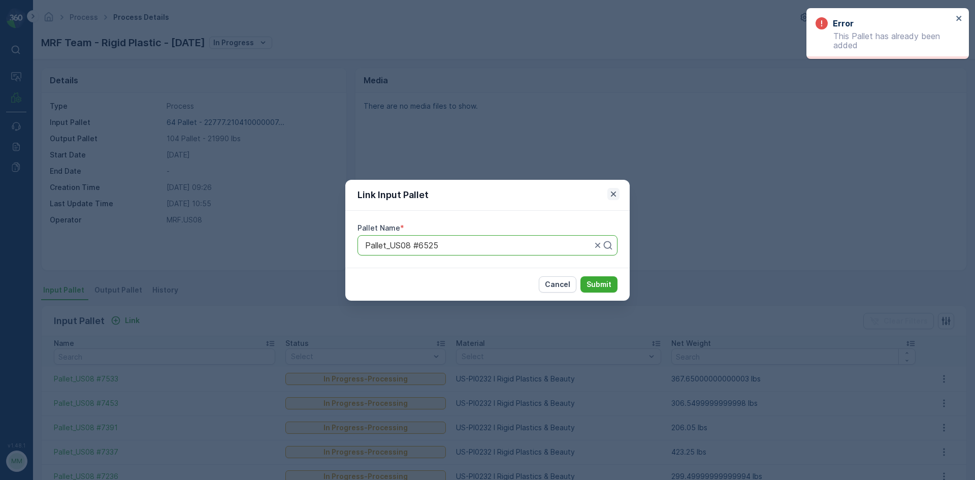
click at [612, 196] on icon "button" at bounding box center [613, 193] width 5 height 5
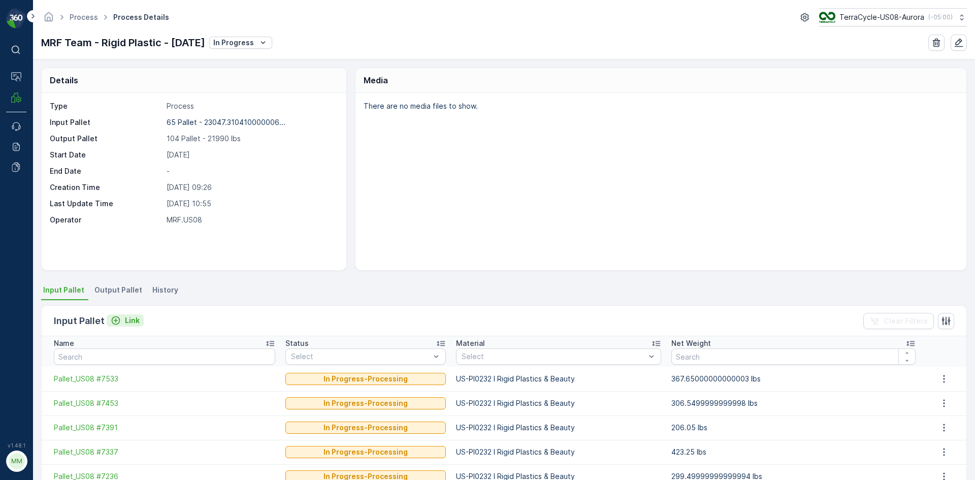
click at [121, 322] on div "Link" at bounding box center [125, 320] width 29 height 10
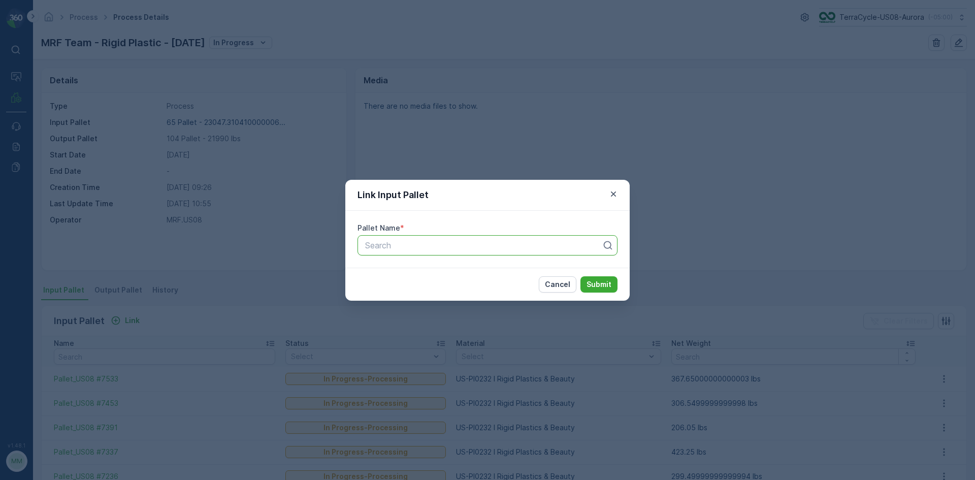
click at [403, 252] on div "Search" at bounding box center [488, 245] width 260 height 20
type input "6066"
click at [415, 268] on span "Pallet_US08 #6066" at bounding box center [401, 270] width 74 height 9
click at [590, 282] on p "Submit" at bounding box center [599, 284] width 25 height 10
click at [614, 192] on icon "button" at bounding box center [614, 194] width 10 height 10
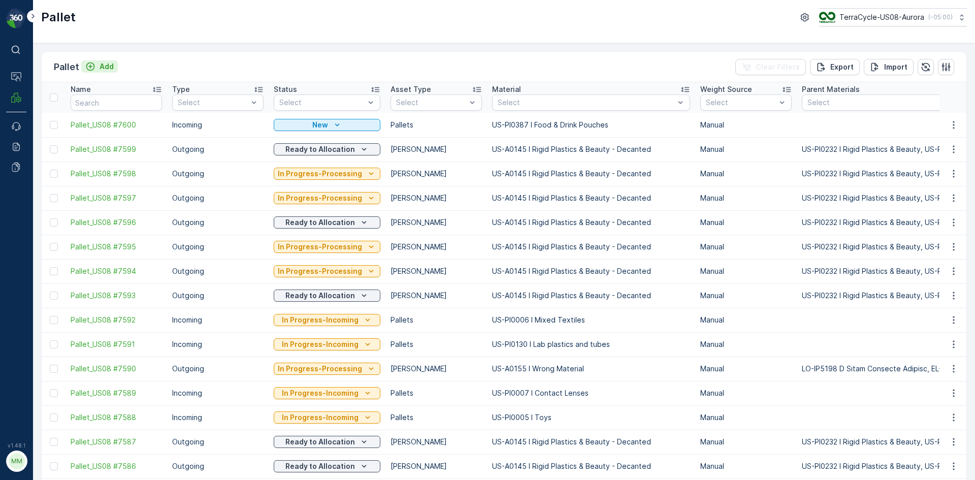
click at [96, 64] on div "Add" at bounding box center [99, 66] width 28 height 10
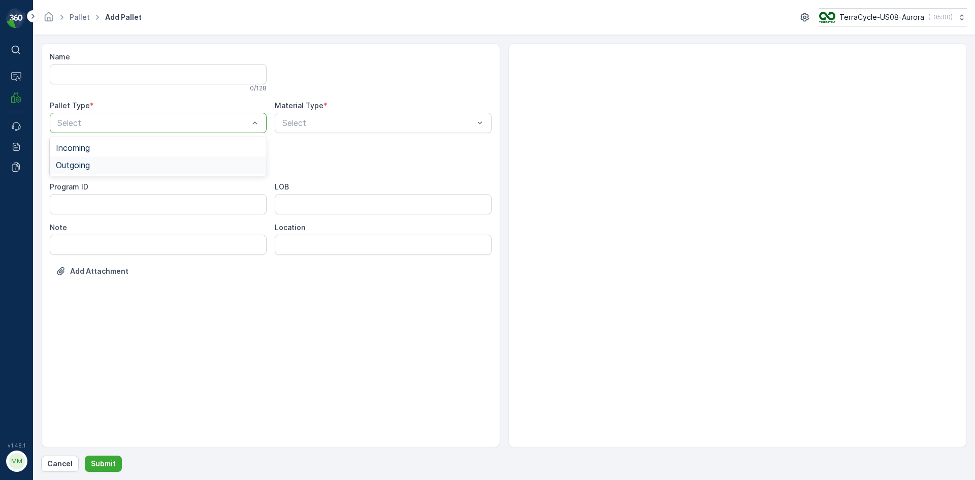
click at [115, 170] on div "Outgoing" at bounding box center [158, 164] width 217 height 17
click at [116, 170] on div "Select" at bounding box center [158, 163] width 217 height 20
click at [113, 185] on div "[PERSON_NAME]" at bounding box center [158, 188] width 205 height 9
type input "0145"
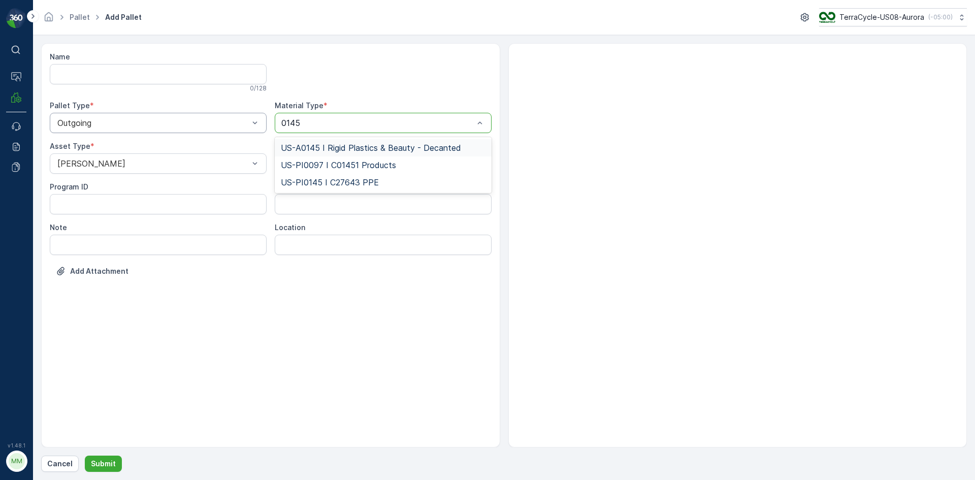
click at [386, 143] on span "US-A0145 I Rigid Plastics & Beauty - Decanted" at bounding box center [371, 147] width 180 height 9
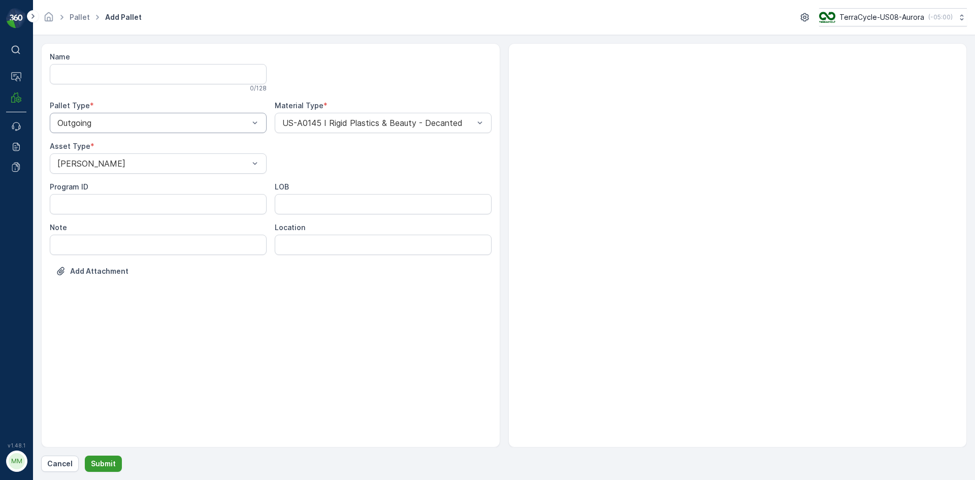
click at [100, 463] on p "Submit" at bounding box center [103, 464] width 25 height 10
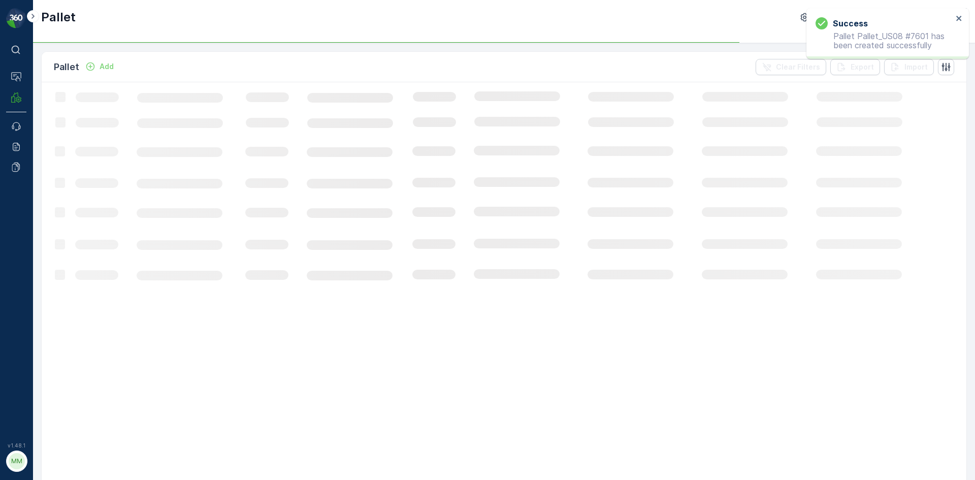
click at [107, 65] on p "Add" at bounding box center [107, 66] width 14 height 10
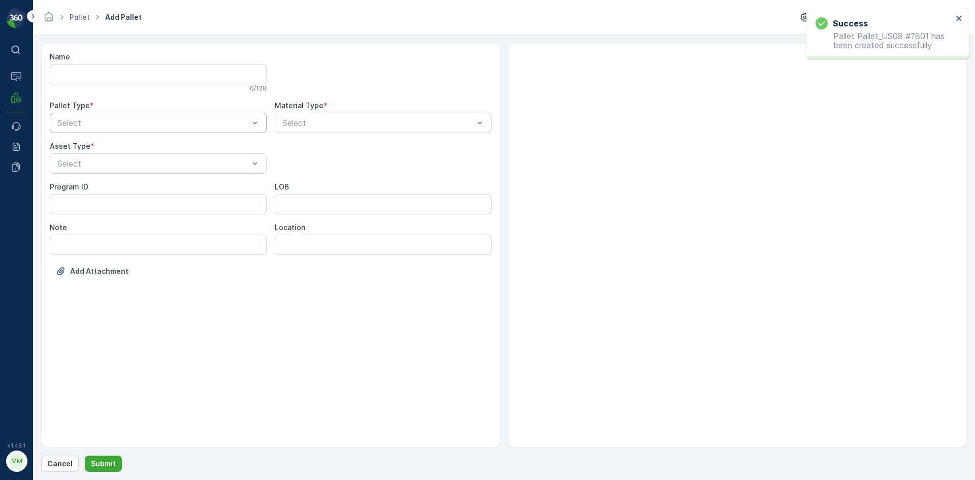
click at [109, 120] on div at bounding box center [153, 122] width 194 height 9
click at [107, 159] on div "Outgoing" at bounding box center [158, 164] width 217 height 17
click at [107, 159] on div at bounding box center [153, 163] width 194 height 9
click at [103, 182] on div "[PERSON_NAME]" at bounding box center [158, 188] width 217 height 17
click at [332, 124] on div at bounding box center [378, 122] width 194 height 9
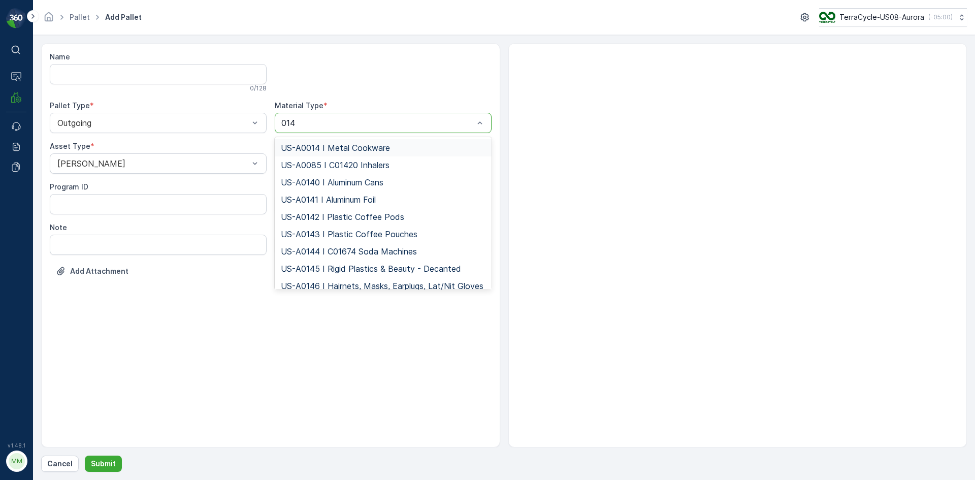
type input "0145"
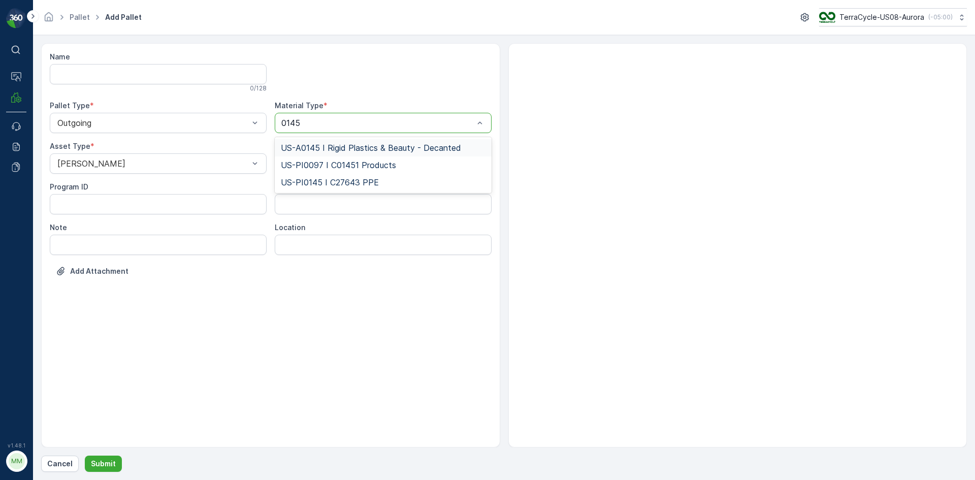
click at [360, 146] on span "US-A0145 I Rigid Plastics & Beauty - Decanted" at bounding box center [371, 147] width 180 height 9
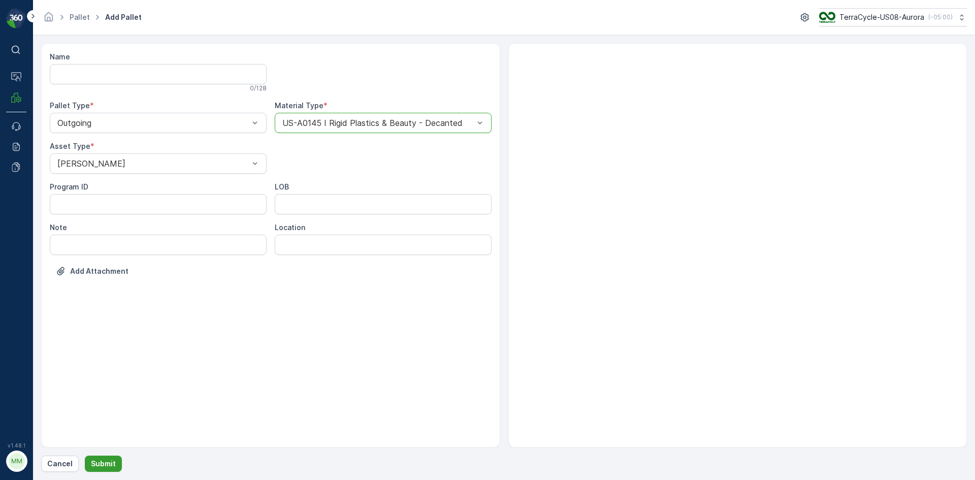
click at [105, 463] on p "Submit" at bounding box center [103, 464] width 25 height 10
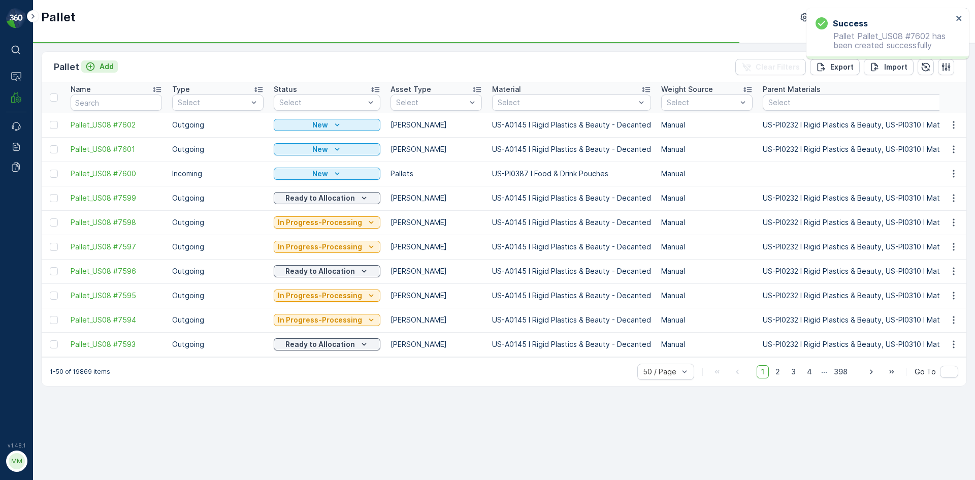
click at [98, 66] on div "Add" at bounding box center [99, 66] width 28 height 10
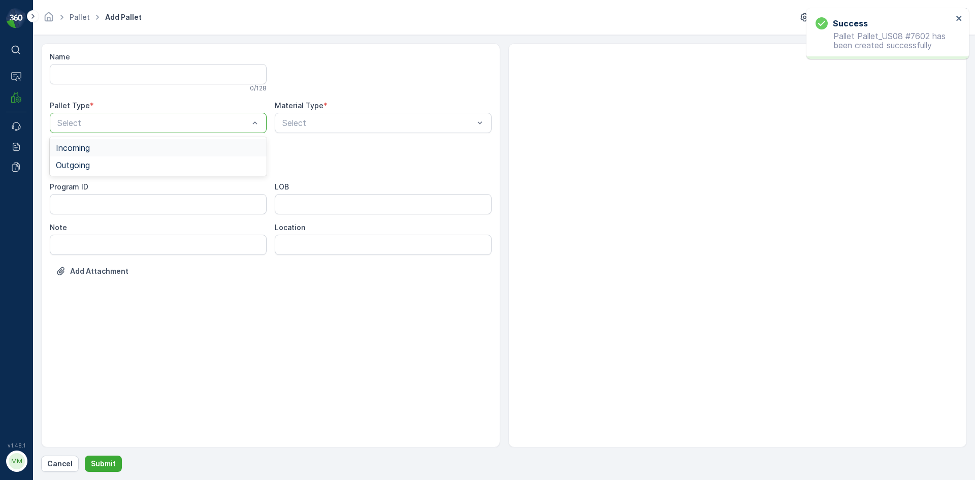
click at [110, 123] on div at bounding box center [153, 122] width 194 height 9
click at [99, 161] on div "Outgoing" at bounding box center [158, 165] width 205 height 9
click at [99, 161] on div at bounding box center [153, 163] width 194 height 9
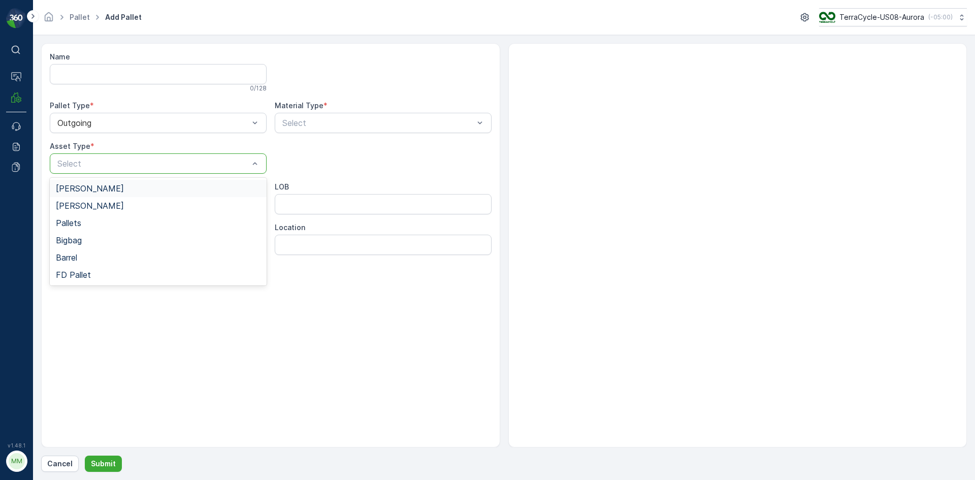
click at [94, 182] on div "[PERSON_NAME]" at bounding box center [158, 188] width 217 height 17
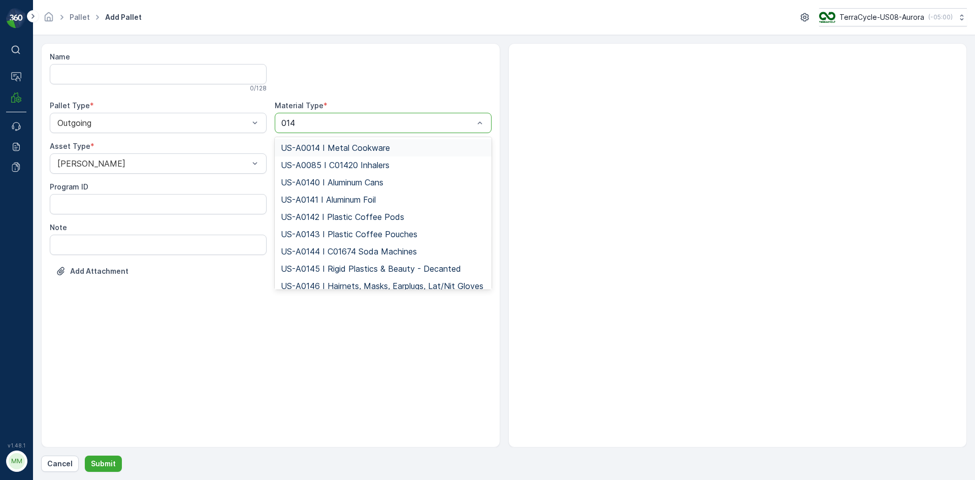
type input "0145"
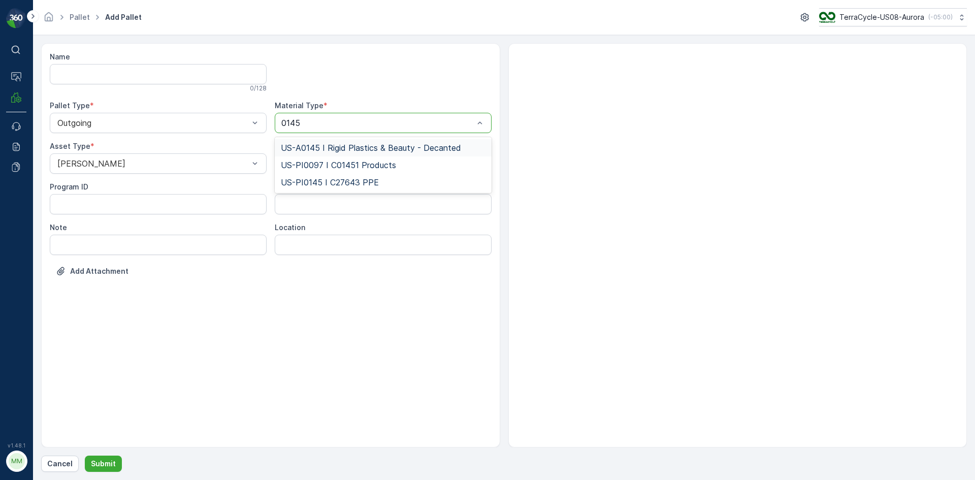
click at [367, 140] on div "US-A0145 I Rigid Plastics & Beauty - Decanted" at bounding box center [383, 147] width 217 height 17
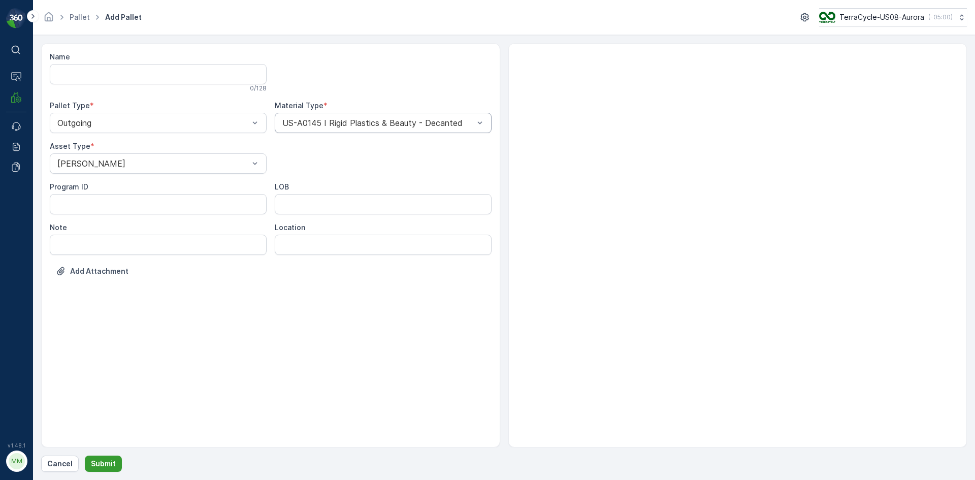
click at [96, 464] on p "Submit" at bounding box center [103, 464] width 25 height 10
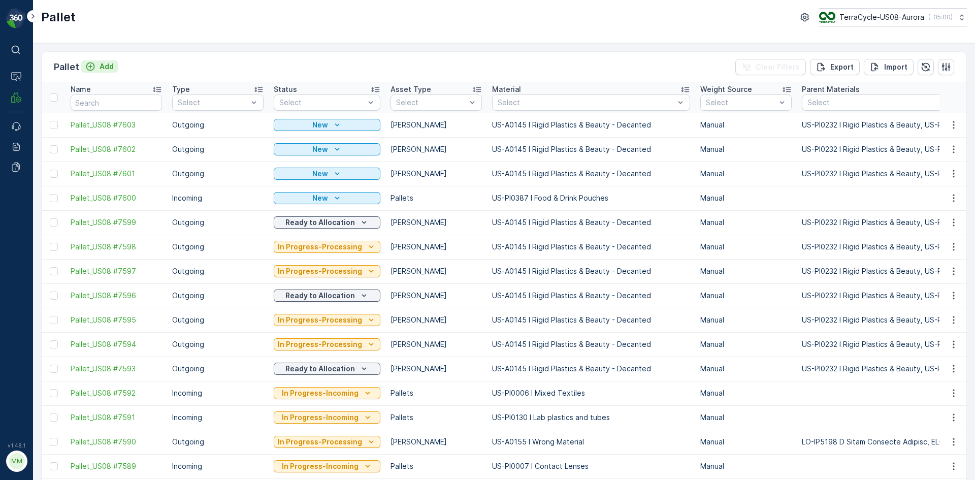
click at [98, 66] on div "Add" at bounding box center [99, 66] width 28 height 10
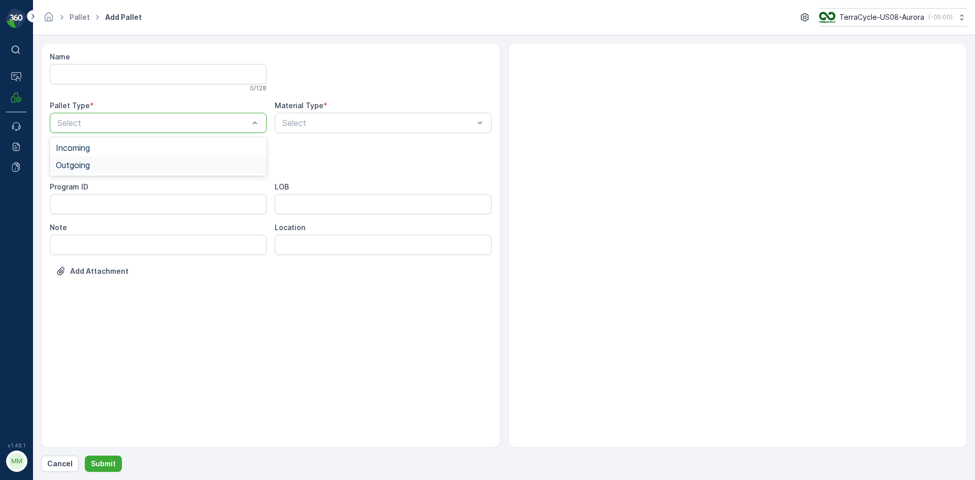
click at [128, 168] on div "Outgoing" at bounding box center [158, 165] width 205 height 9
click at [128, 186] on div "[PERSON_NAME]" at bounding box center [158, 188] width 205 height 9
click at [390, 133] on div "Name 0 / 128 Pallet Type * Outgoing Material Type * Select Asset Type * [PERSON…" at bounding box center [271, 172] width 442 height 240
click at [392, 121] on div at bounding box center [378, 122] width 194 height 9
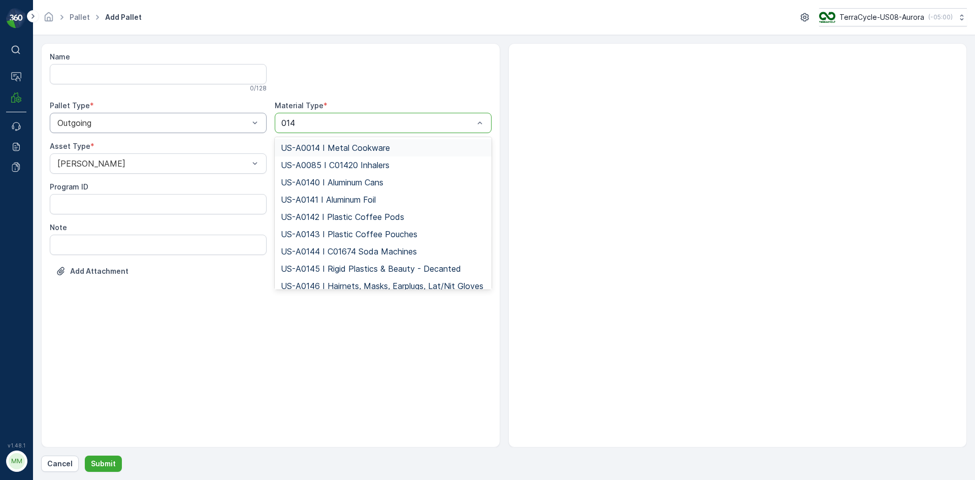
type input "0145"
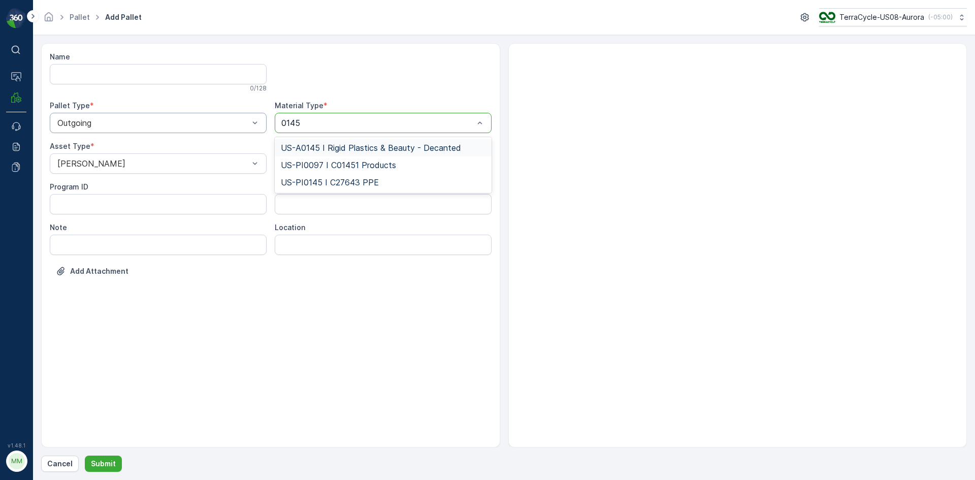
click at [396, 145] on span "US-A0145 I Rigid Plastics & Beauty - Decanted" at bounding box center [371, 147] width 180 height 9
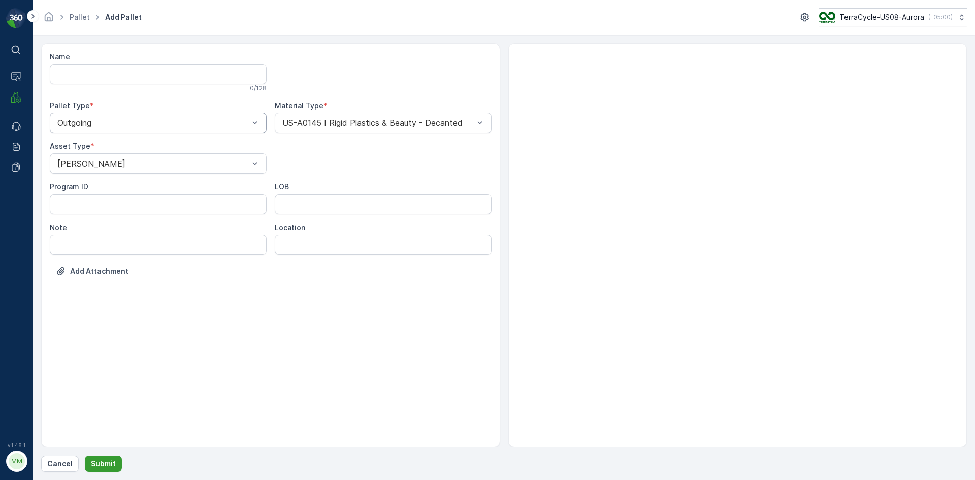
click at [105, 459] on p "Submit" at bounding box center [103, 464] width 25 height 10
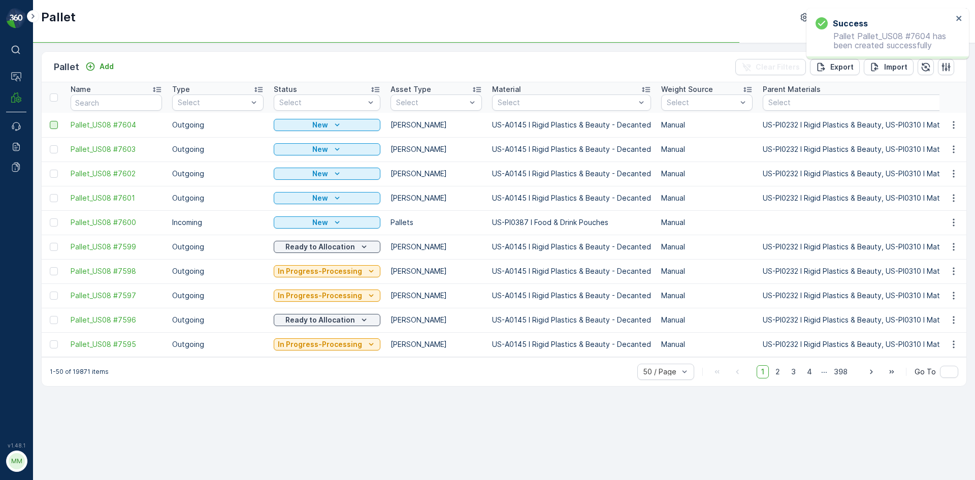
click at [52, 126] on div at bounding box center [54, 125] width 8 height 8
click at [50, 121] on input "checkbox" at bounding box center [50, 121] width 0 height 0
click at [52, 149] on div at bounding box center [54, 149] width 8 height 8
click at [50, 145] on input "checkbox" at bounding box center [50, 145] width 0 height 0
click at [52, 170] on td at bounding box center [54, 174] width 24 height 24
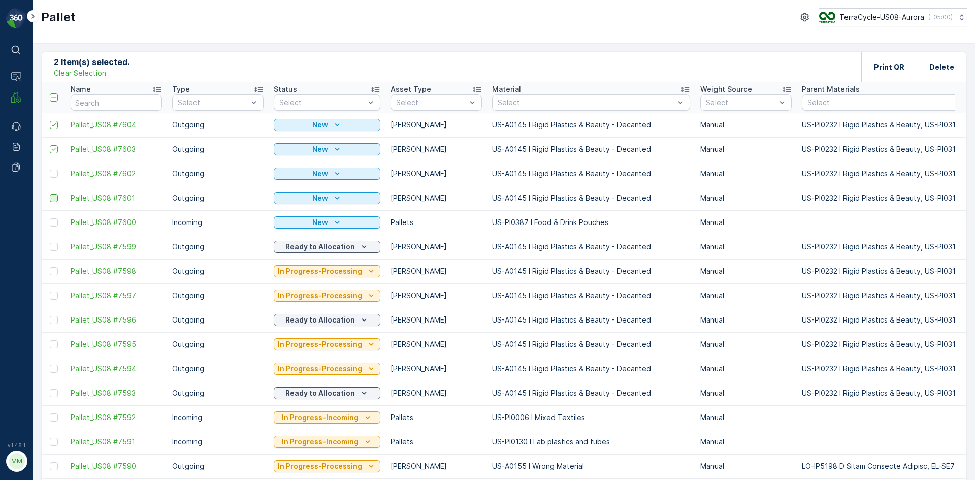
click at [50, 199] on div at bounding box center [54, 198] width 8 height 8
click at [50, 194] on input "checkbox" at bounding box center [50, 194] width 0 height 0
click at [52, 175] on div at bounding box center [54, 174] width 8 height 8
click at [50, 170] on input "checkbox" at bounding box center [50, 170] width 0 height 0
click at [908, 70] on div "Print QR" at bounding box center [889, 67] width 55 height 30
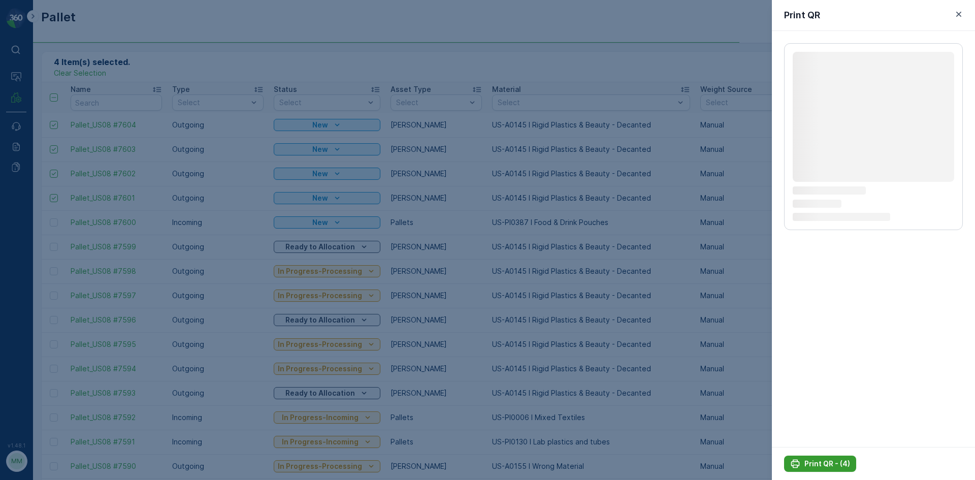
click at [811, 468] on p "Print QR - (4)" at bounding box center [828, 464] width 46 height 10
click at [811, 465] on p "Print QR - (4)" at bounding box center [828, 464] width 46 height 10
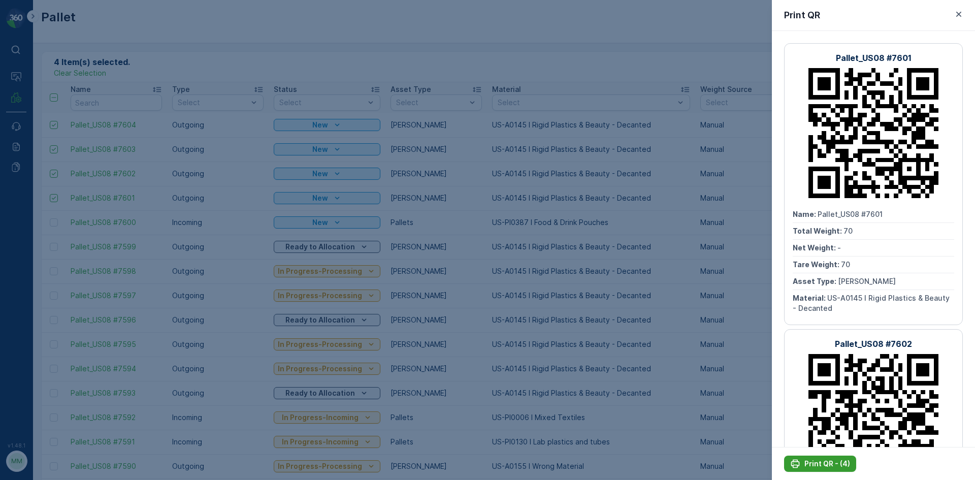
click at [811, 465] on p "Print QR - (4)" at bounding box center [828, 464] width 46 height 10
click at [958, 14] on icon "button" at bounding box center [959, 14] width 5 height 5
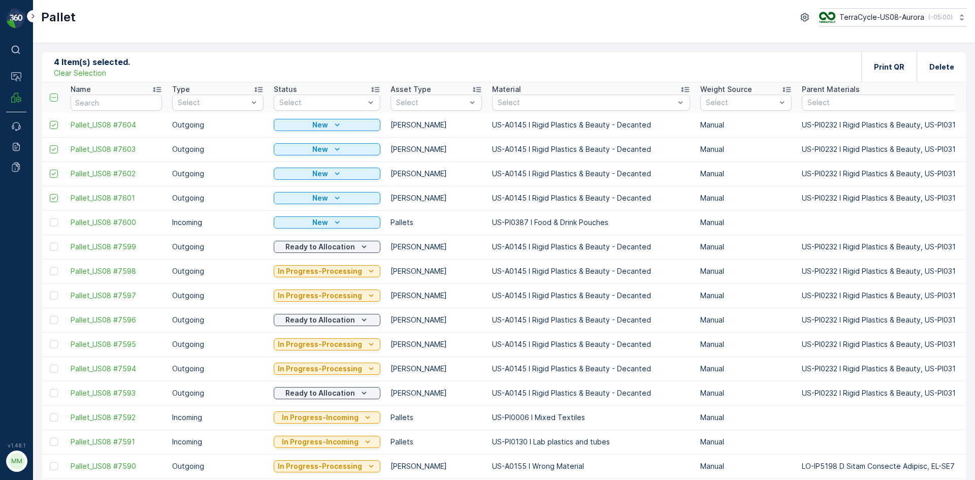
click at [80, 69] on p "Clear Selection" at bounding box center [80, 73] width 52 height 10
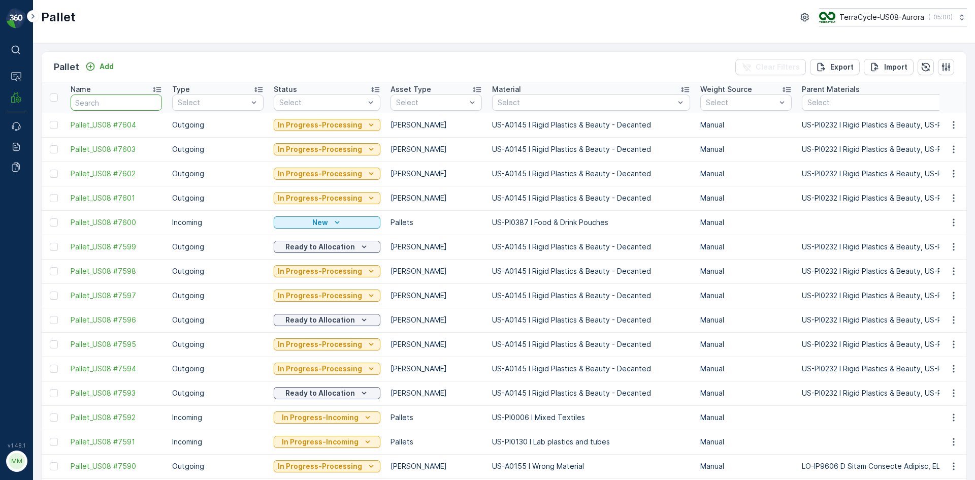
click at [115, 106] on input "text" at bounding box center [116, 102] width 91 height 16
type input "5989"
